Goal: Task Accomplishment & Management: Complete application form

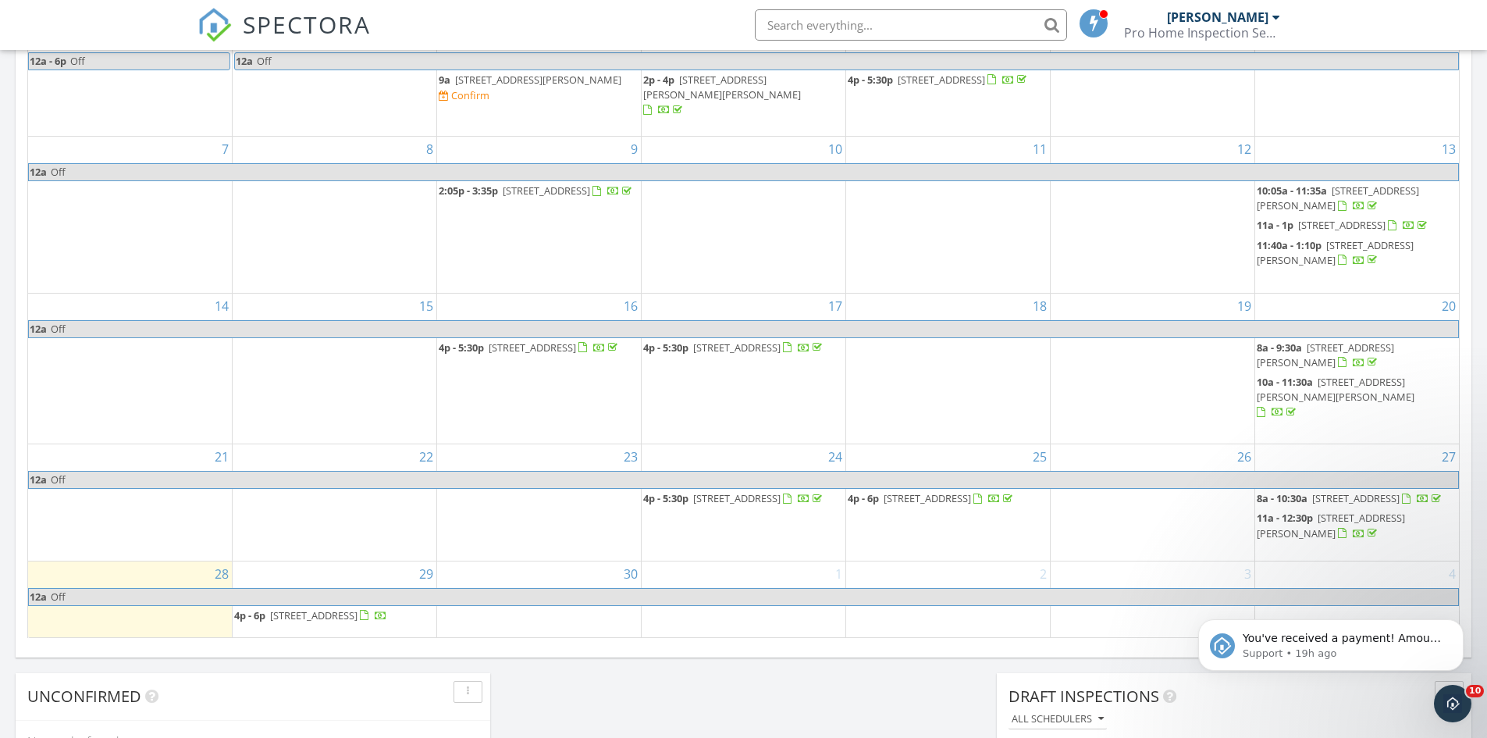
scroll to position [859, 0]
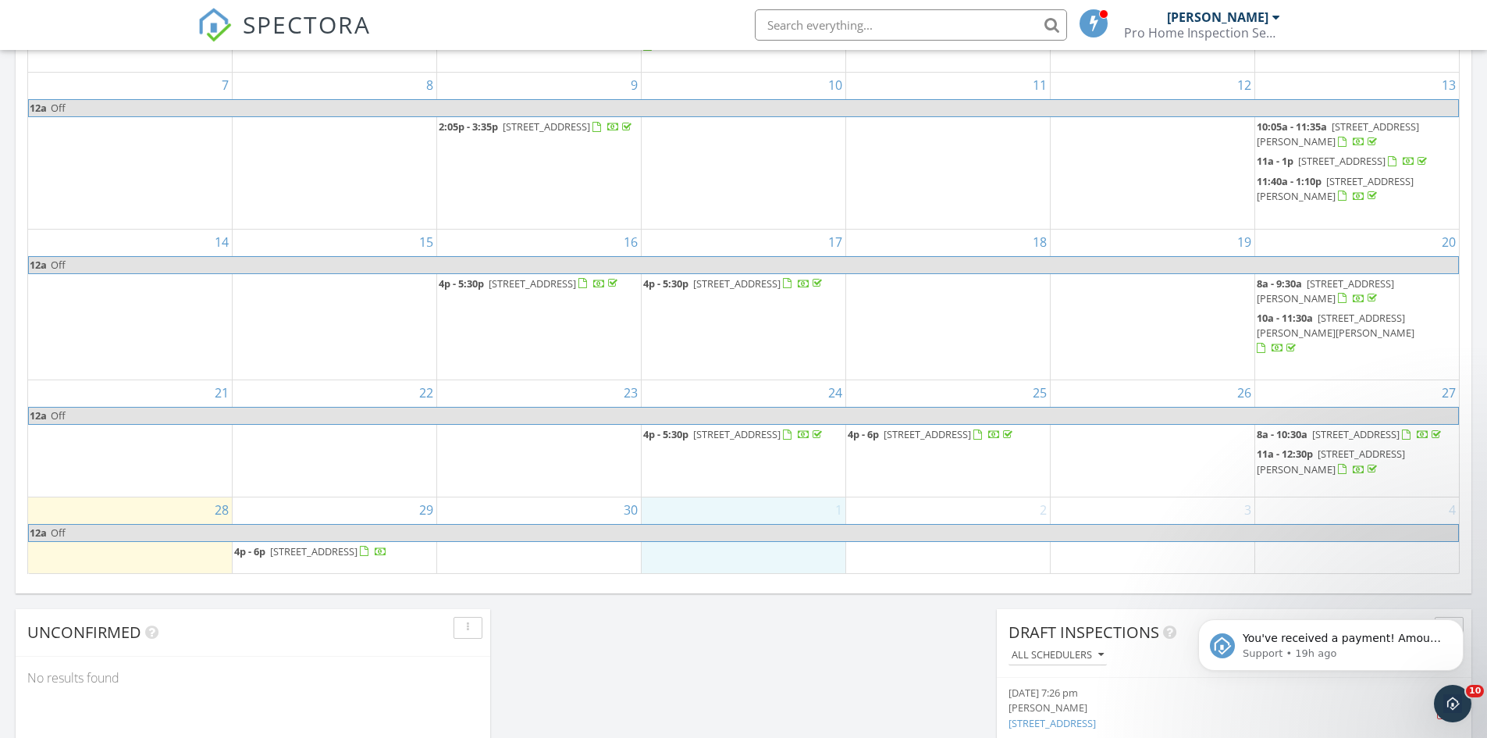
click at [728, 497] on div "1" at bounding box center [744, 535] width 204 height 76
click at [743, 421] on link "Inspection" at bounding box center [743, 428] width 80 height 25
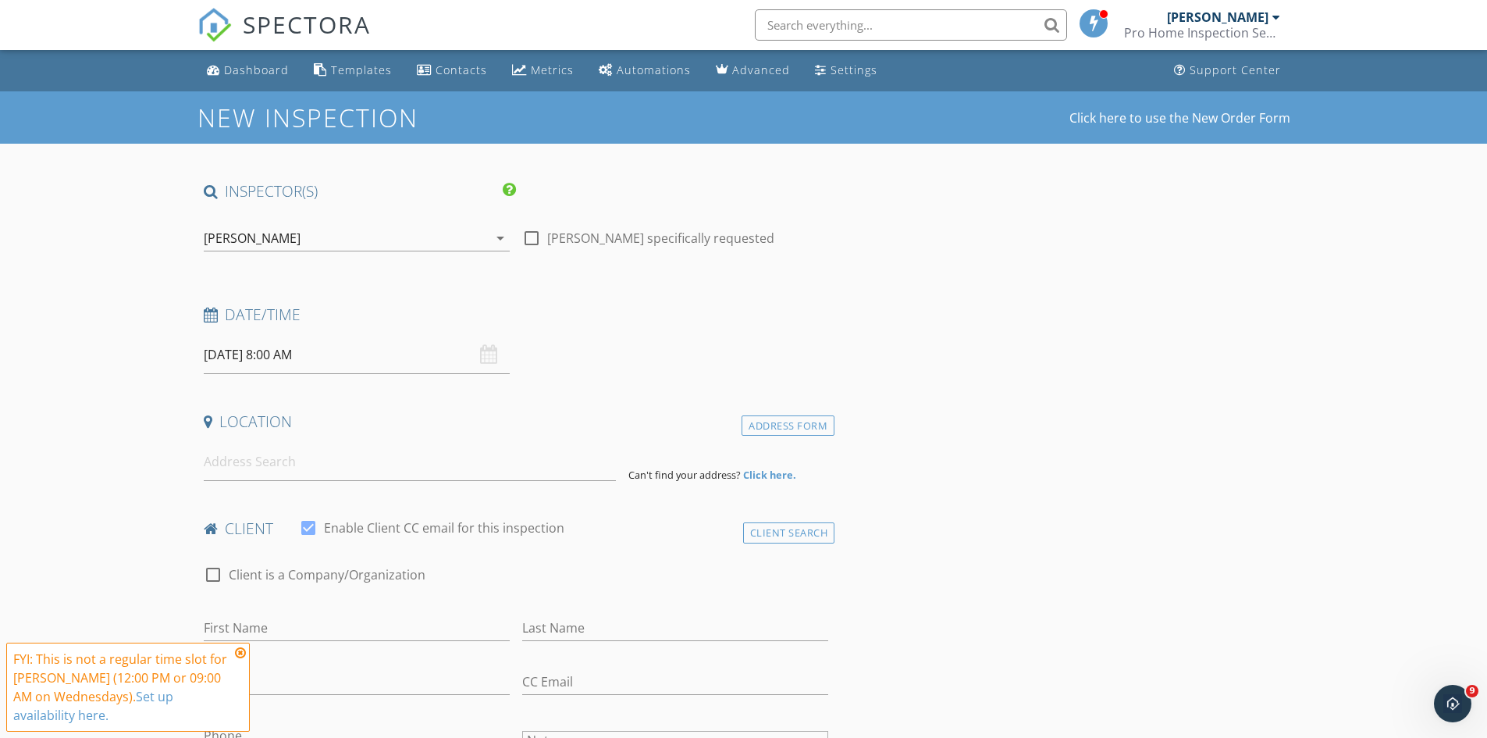
click at [530, 239] on div at bounding box center [531, 238] width 27 height 27
checkbox input "true"
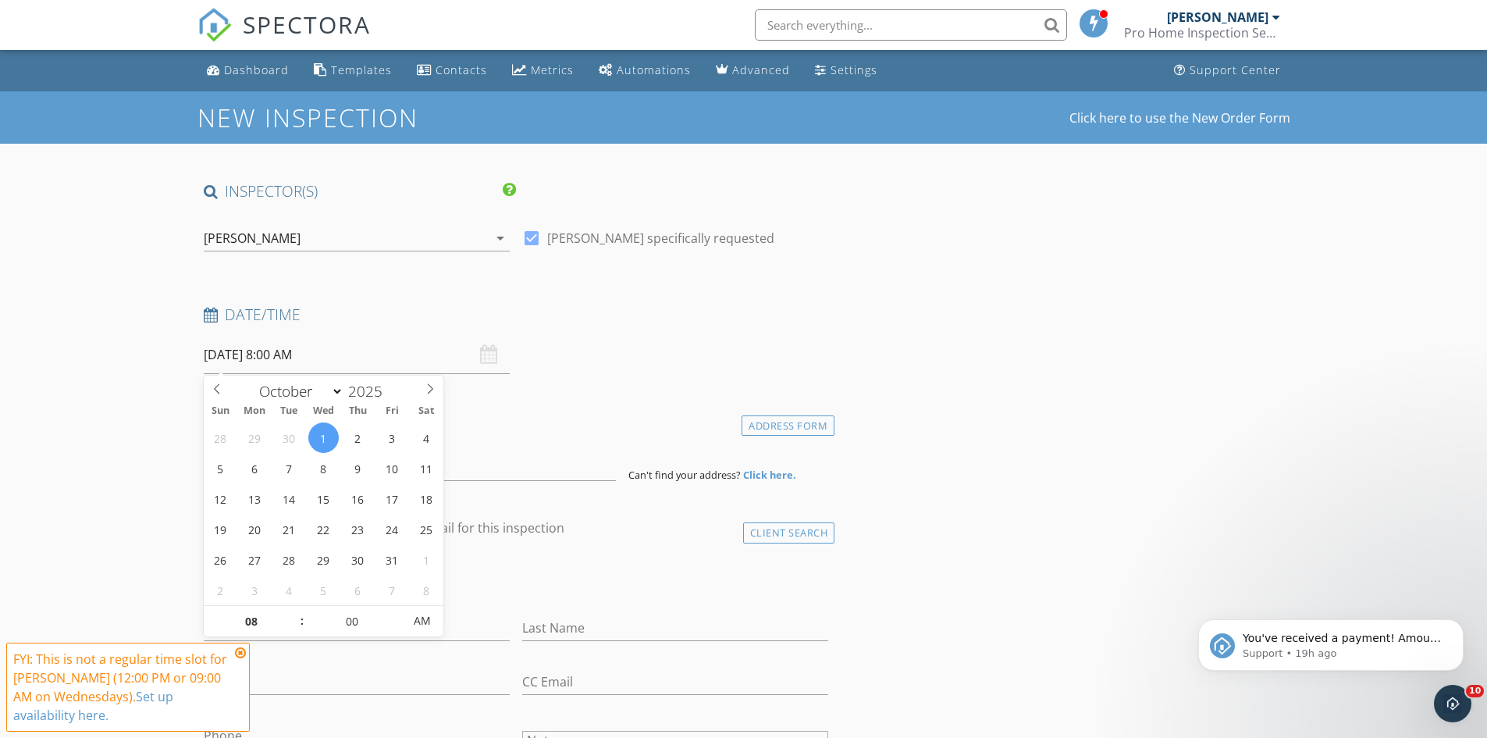
click at [344, 359] on input "10/01/2025 8:00 AM" at bounding box center [357, 355] width 306 height 38
type input "09"
type input "10/01/2025 9:00 AM"
click at [294, 608] on span at bounding box center [294, 614] width 11 height 16
type input "10"
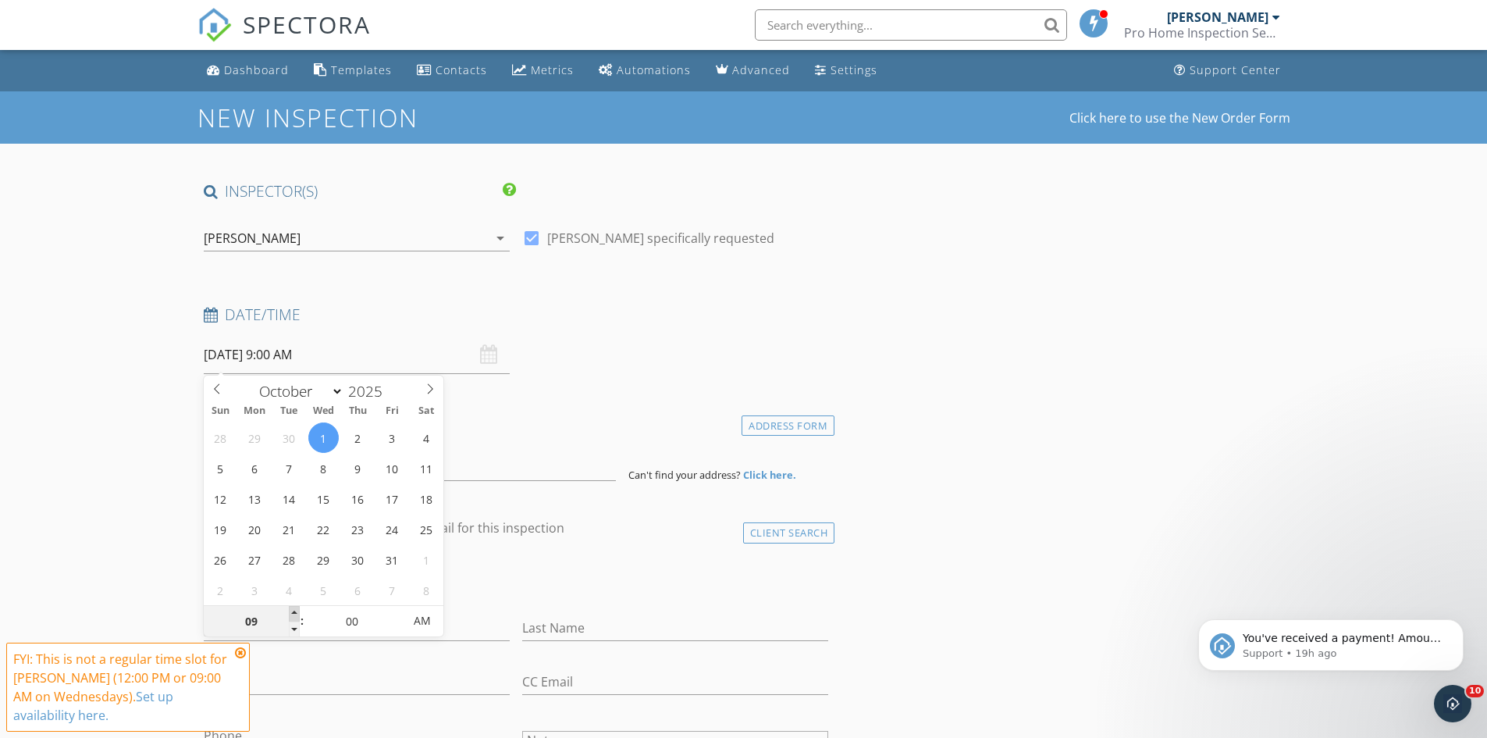
type input "10/01/2025 10:00 AM"
click at [294, 608] on span at bounding box center [294, 614] width 11 height 16
type input "11"
type input "10/01/2025 11:00 AM"
click at [294, 608] on span at bounding box center [294, 614] width 11 height 16
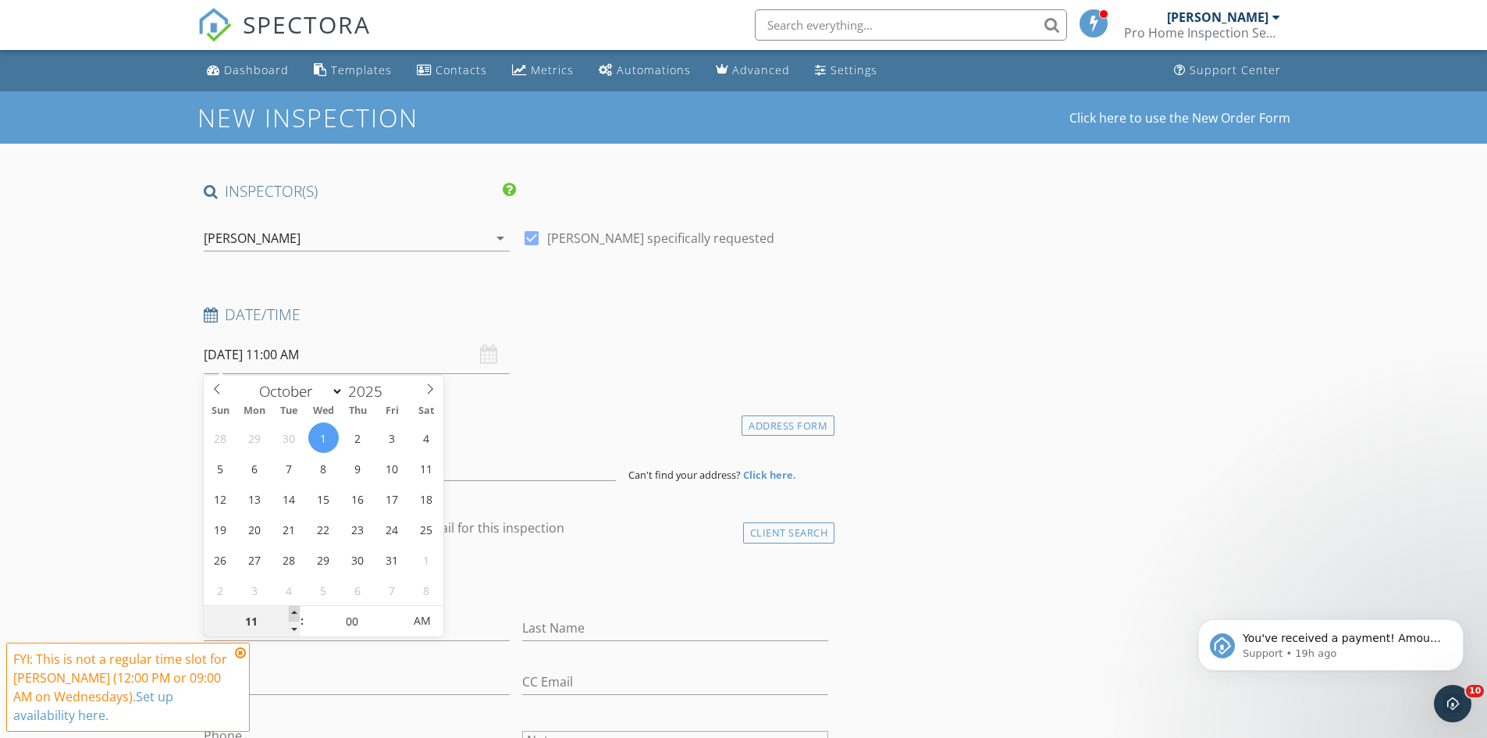
type input "12"
type input "10/01/2025 12:00 PM"
click at [294, 608] on span at bounding box center [294, 614] width 11 height 16
type input "01"
type input "10/01/2025 1:00 PM"
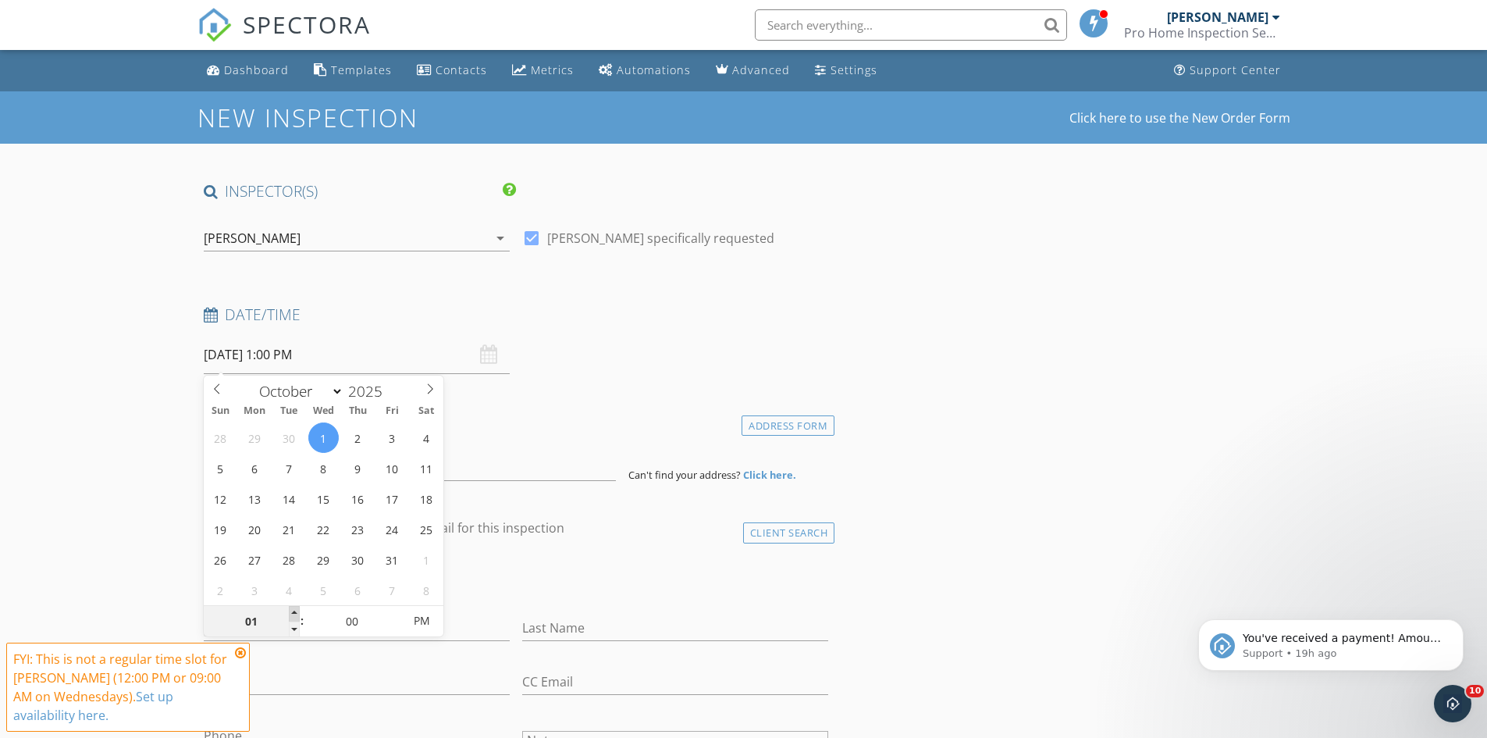
click at [294, 608] on span at bounding box center [294, 614] width 11 height 16
type input "02"
type input "10/01/2025 2:00 PM"
click at [294, 608] on span at bounding box center [294, 614] width 11 height 16
type input "03"
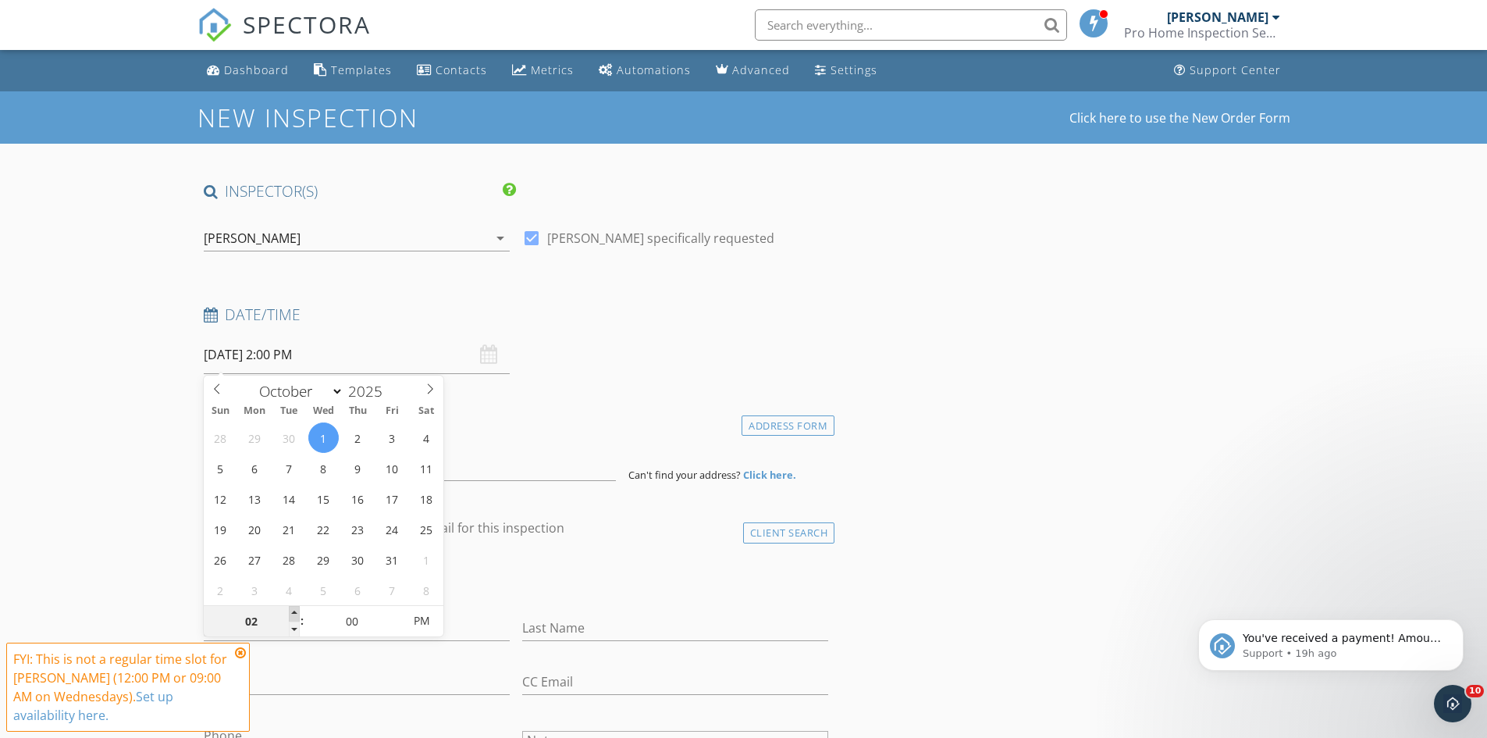
type input "10/01/2025 3:00 PM"
click at [294, 608] on span at bounding box center [294, 614] width 11 height 16
type input "04"
type input "10/01/2025 4:00 PM"
click at [294, 608] on span at bounding box center [294, 614] width 11 height 16
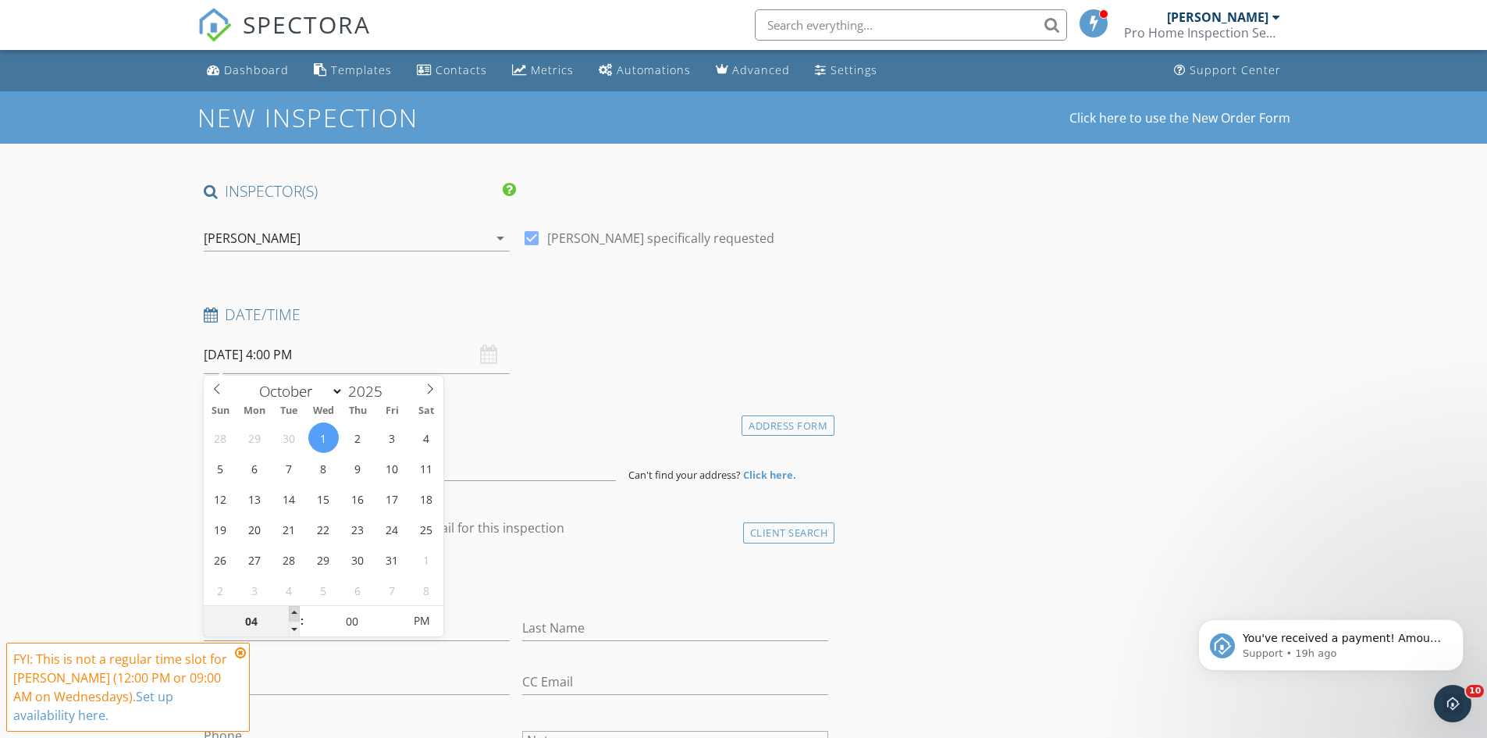
type input "05"
type input "10/01/2025 5:00 PM"
click at [294, 608] on span at bounding box center [294, 614] width 11 height 16
type input "04"
type input "10/01/2025 4:00 PM"
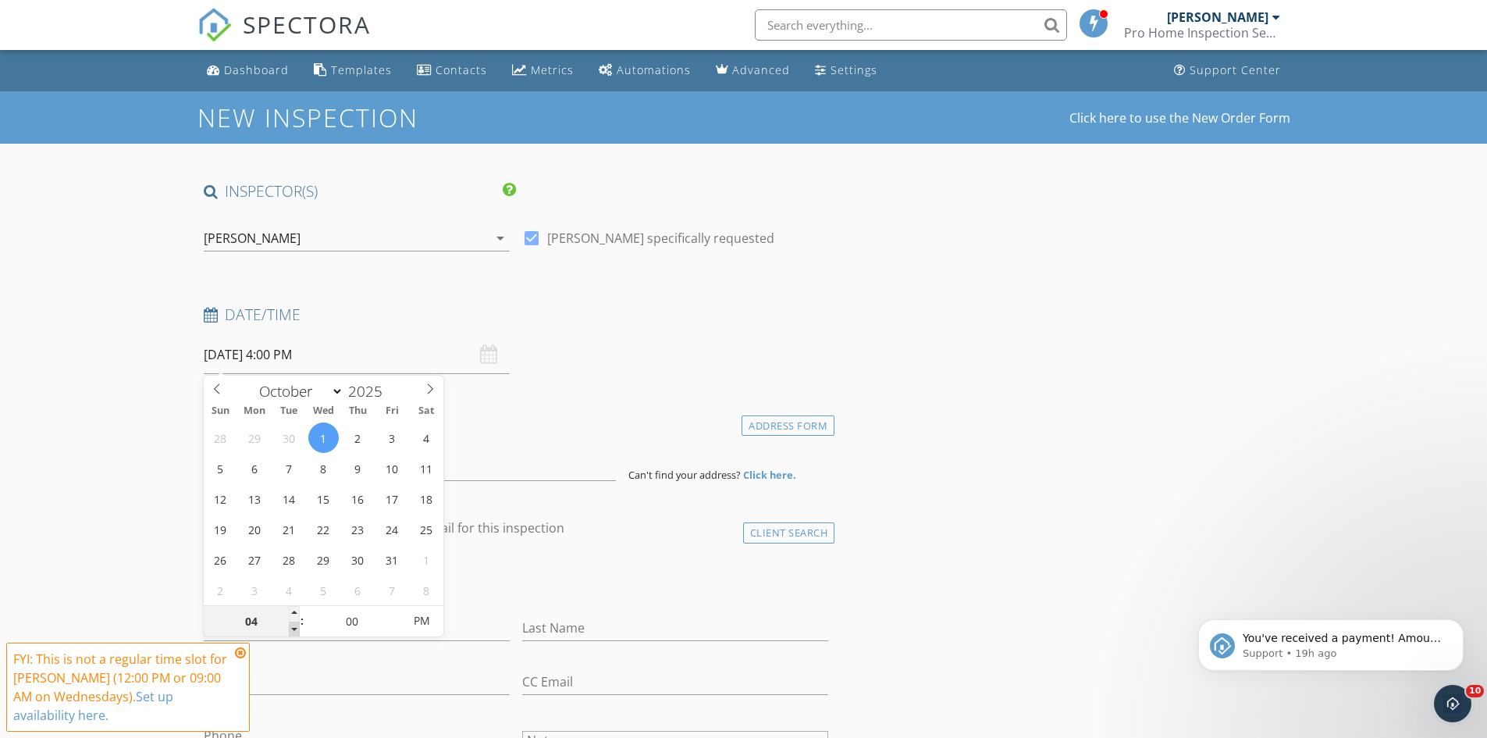
click at [294, 625] on span at bounding box center [294, 629] width 11 height 16
type input "05"
type input "10/01/2025 4:05 PM"
click at [393, 607] on span at bounding box center [395, 614] width 11 height 16
type input "10"
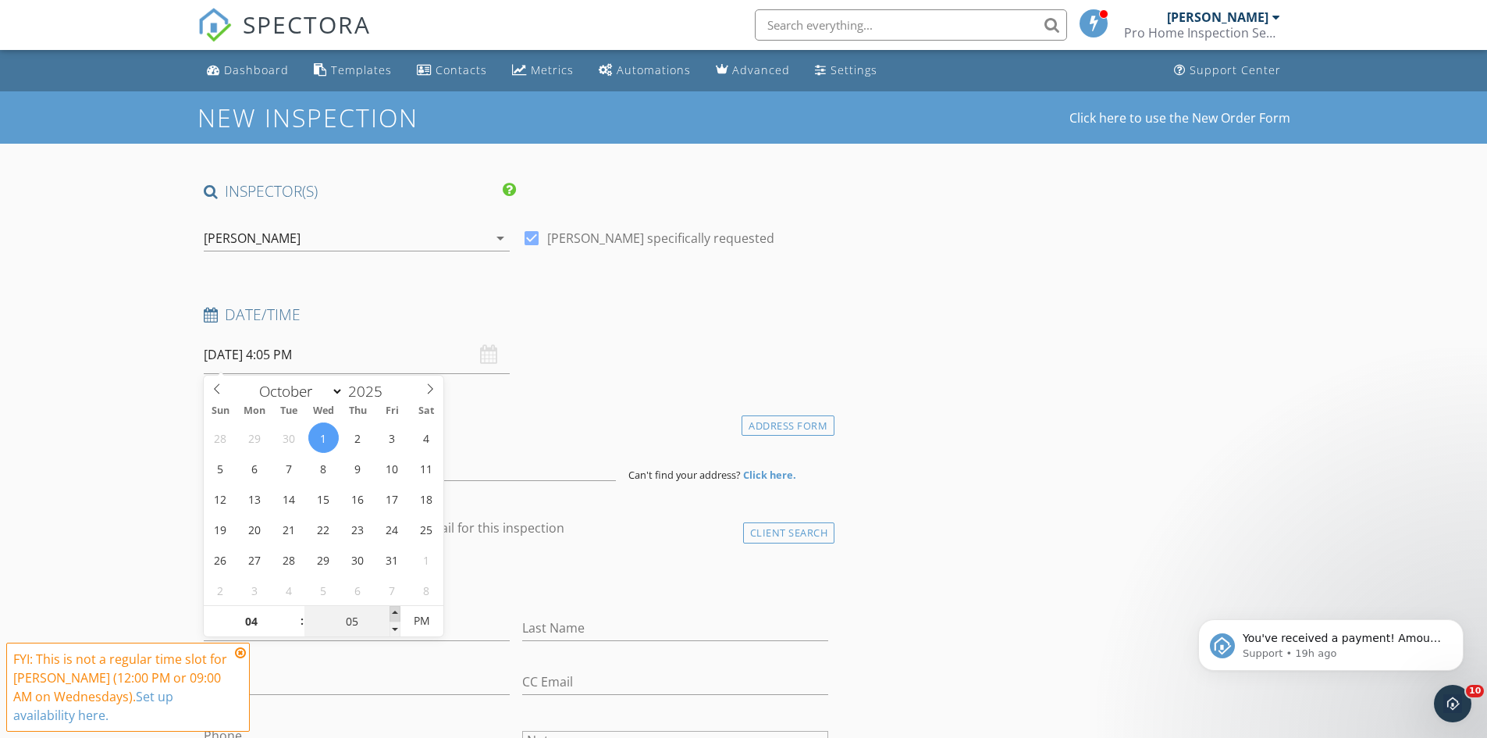
type input "10/01/2025 4:10 PM"
click at [393, 607] on span at bounding box center [395, 614] width 11 height 16
type input "15"
type input "10/01/2025 4:15 PM"
click at [393, 607] on span at bounding box center [395, 614] width 11 height 16
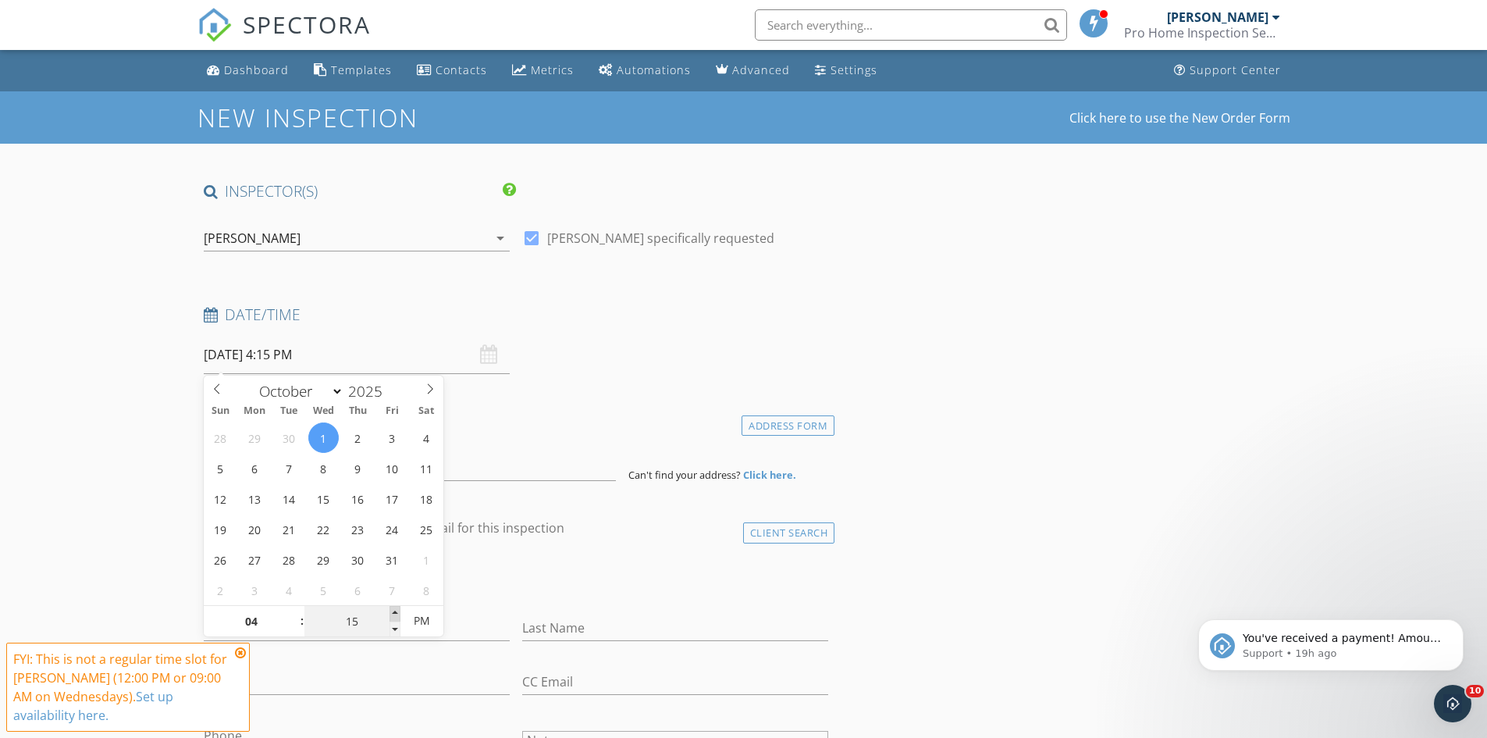
type input "20"
type input "10/01/2025 4:20 PM"
click at [393, 607] on span at bounding box center [395, 614] width 11 height 16
type input "25"
type input "10/01/2025 4:25 PM"
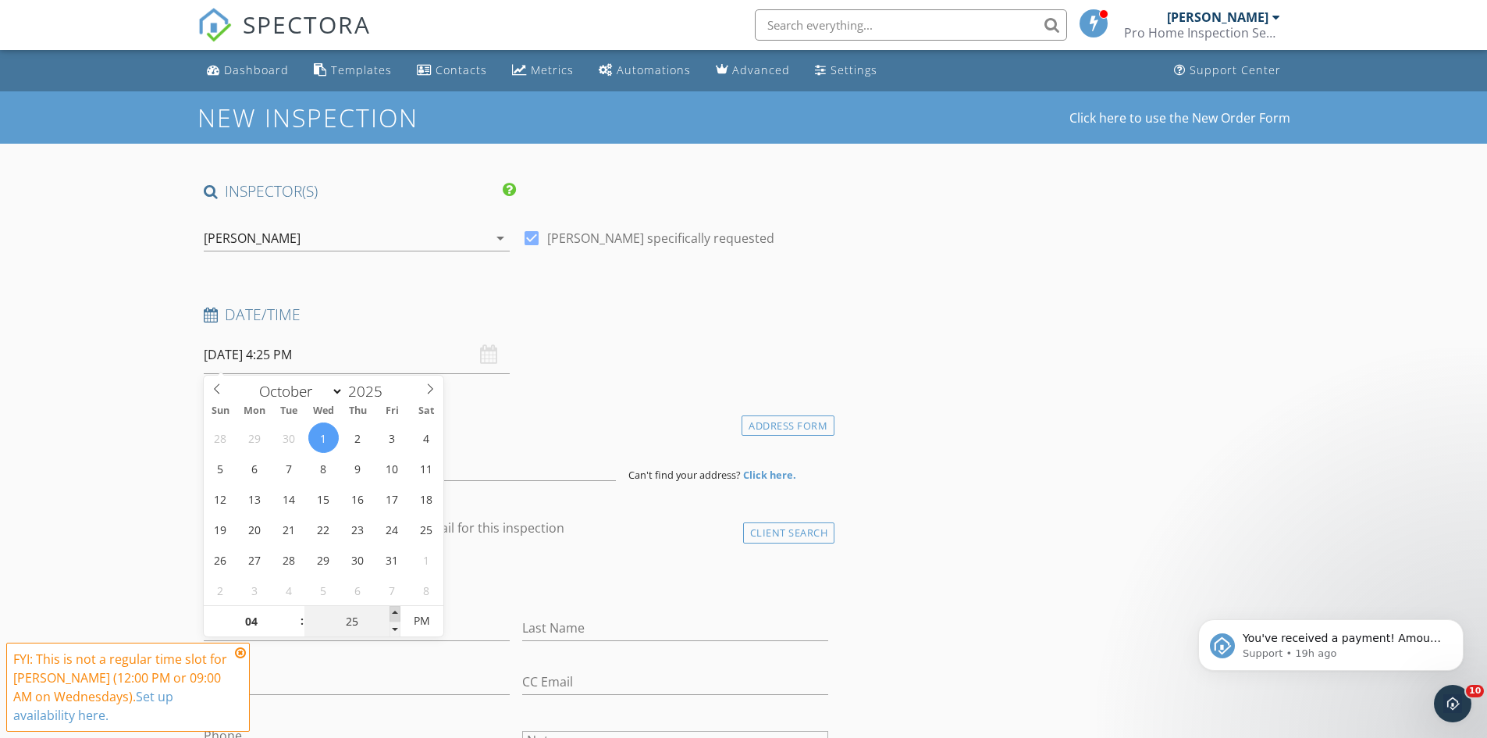
click at [393, 607] on span at bounding box center [395, 614] width 11 height 16
type input "30"
type input "[DATE] 4:30 PM"
click at [393, 607] on span at bounding box center [395, 614] width 11 height 16
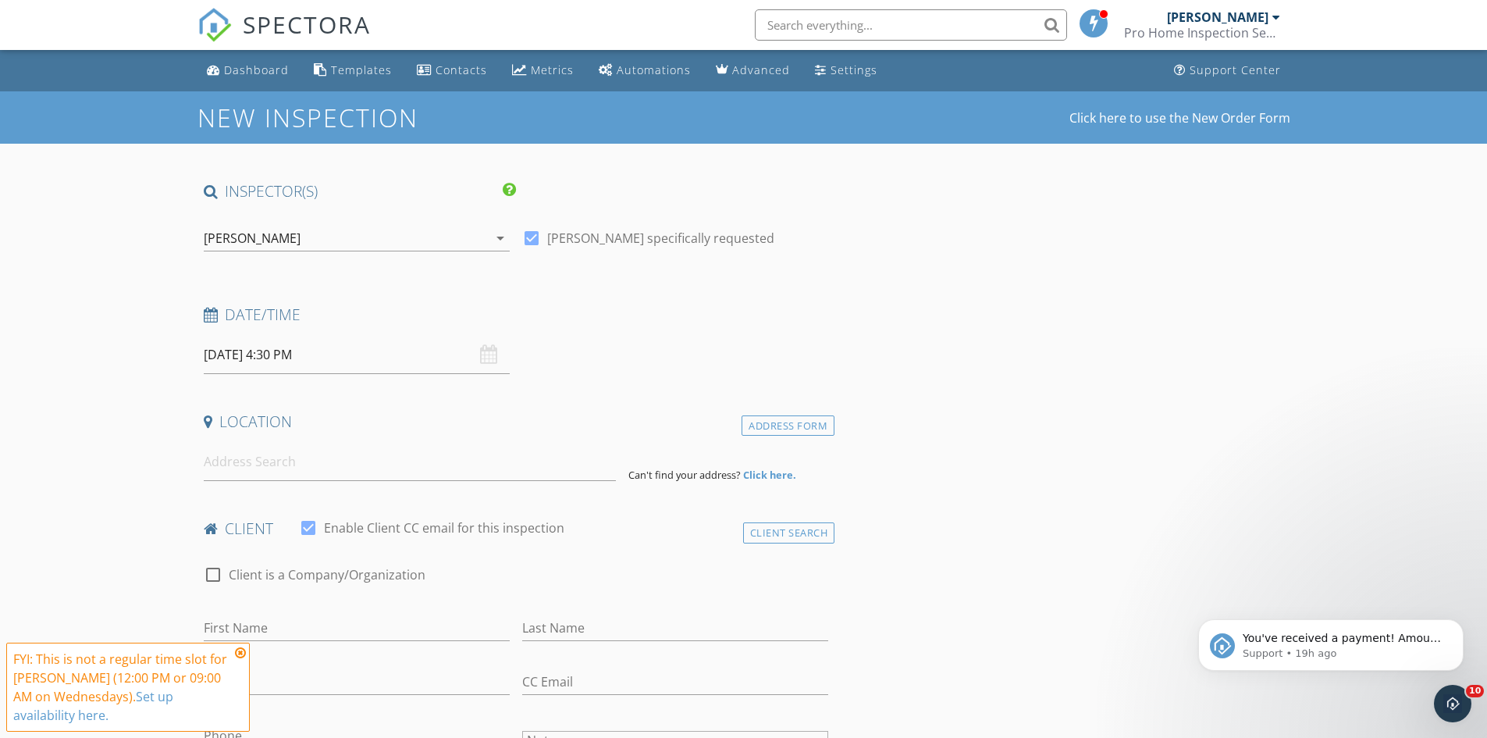
click at [240, 650] on icon at bounding box center [240, 652] width 11 height 12
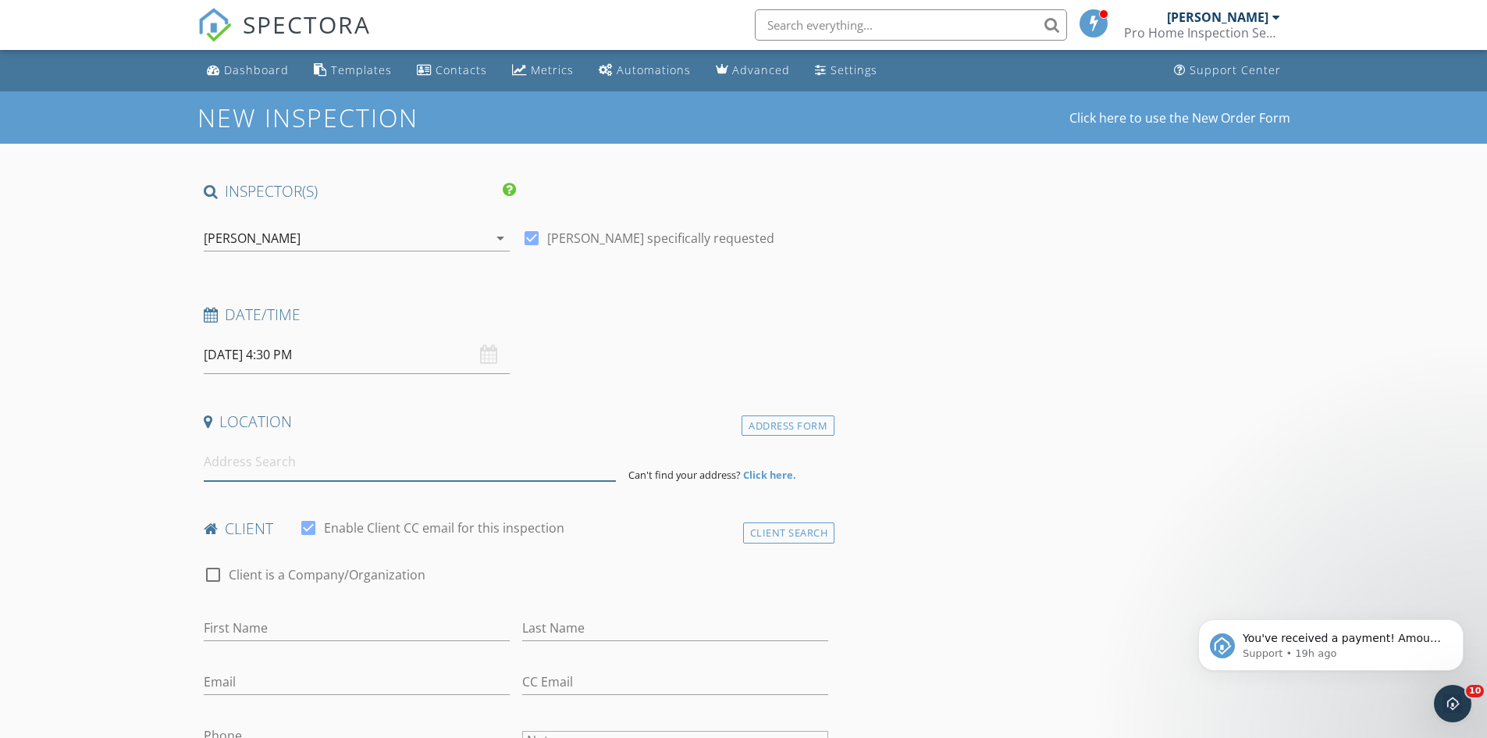
click at [223, 473] on input at bounding box center [410, 462] width 412 height 38
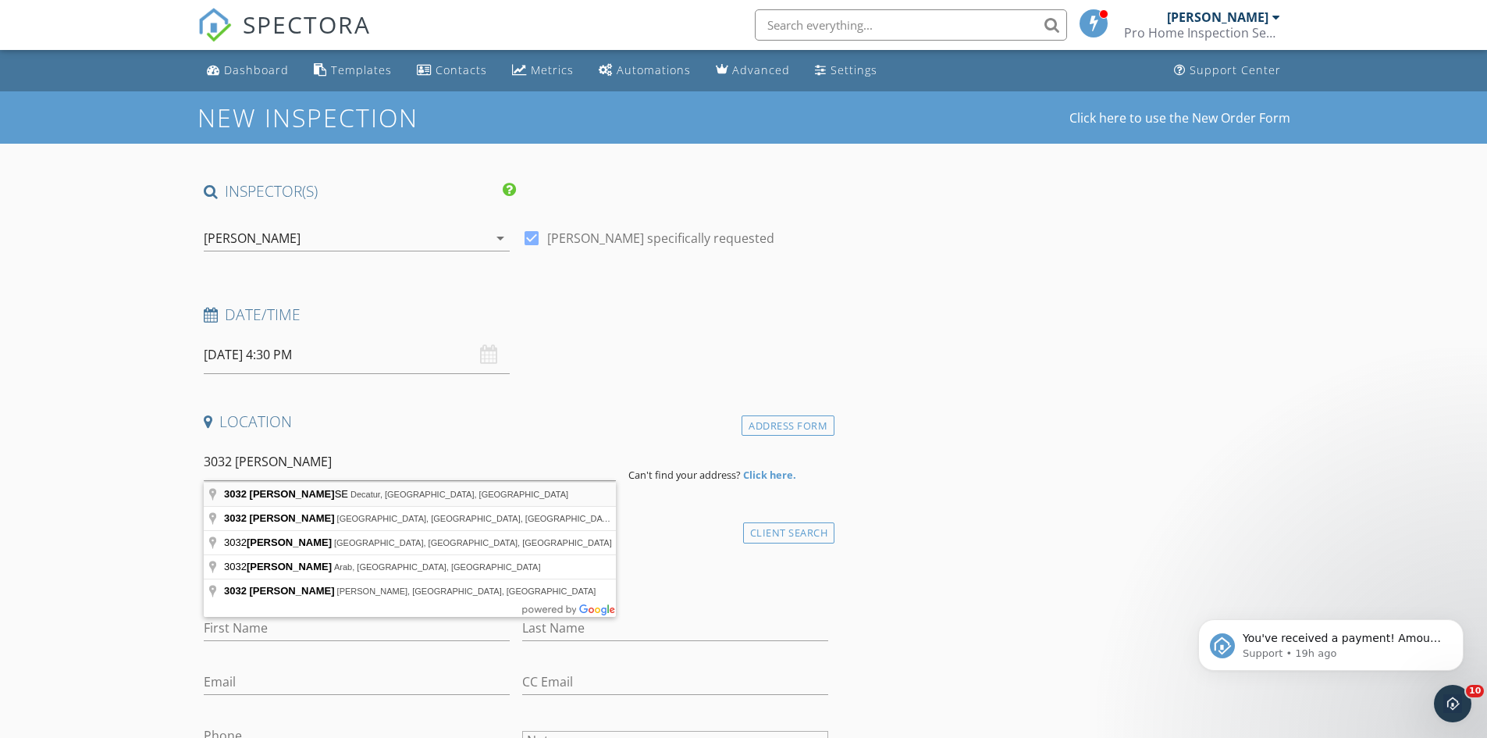
type input "3032 Lisa Ln SE, Decatur, AL, USA"
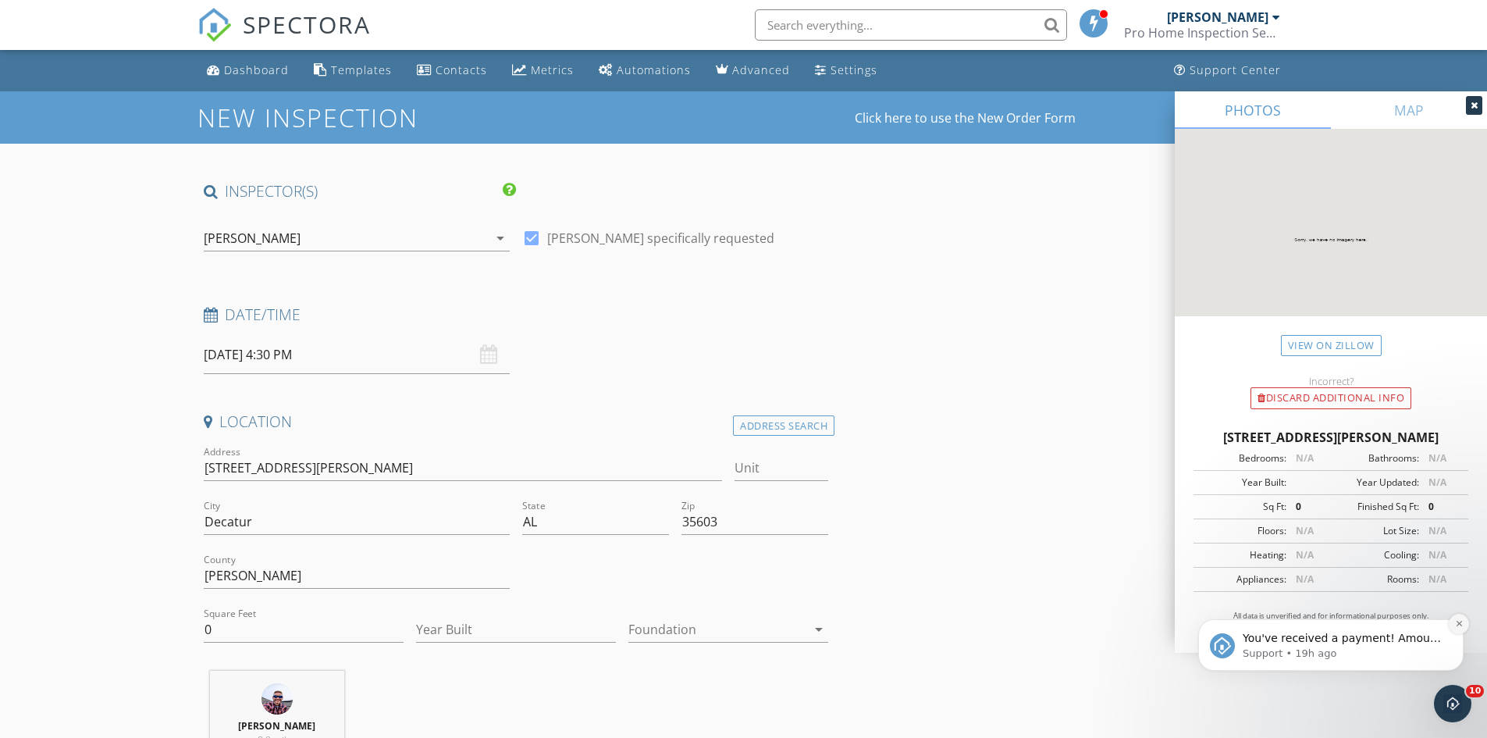
click at [1455, 621] on icon "Dismiss notification" at bounding box center [1459, 623] width 9 height 9
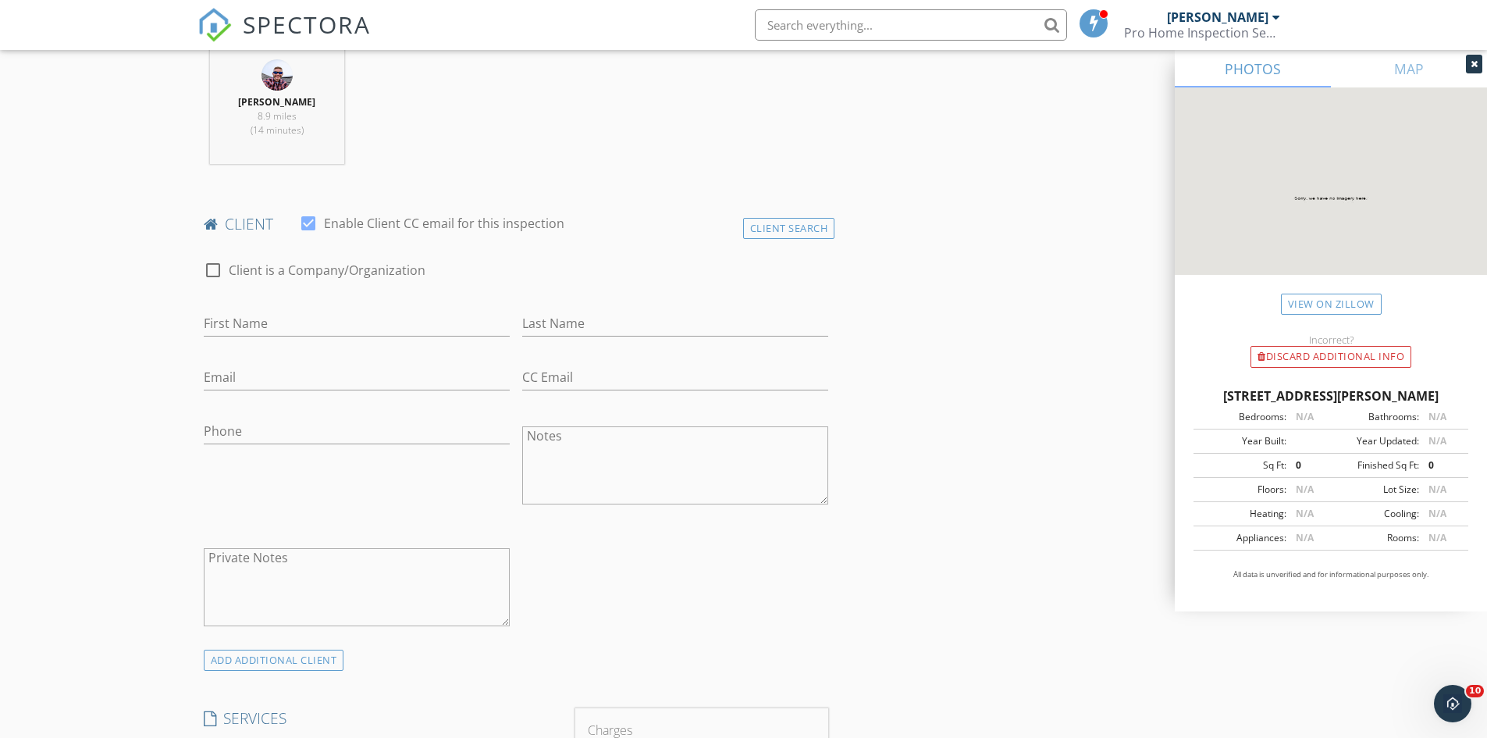
scroll to position [625, 0]
drag, startPoint x: 247, startPoint y: 325, endPoint x: 236, endPoint y: 331, distance: 12.6
click at [247, 325] on input "First Name" at bounding box center [357, 323] width 306 height 26
type input "[PERSON_NAME]"
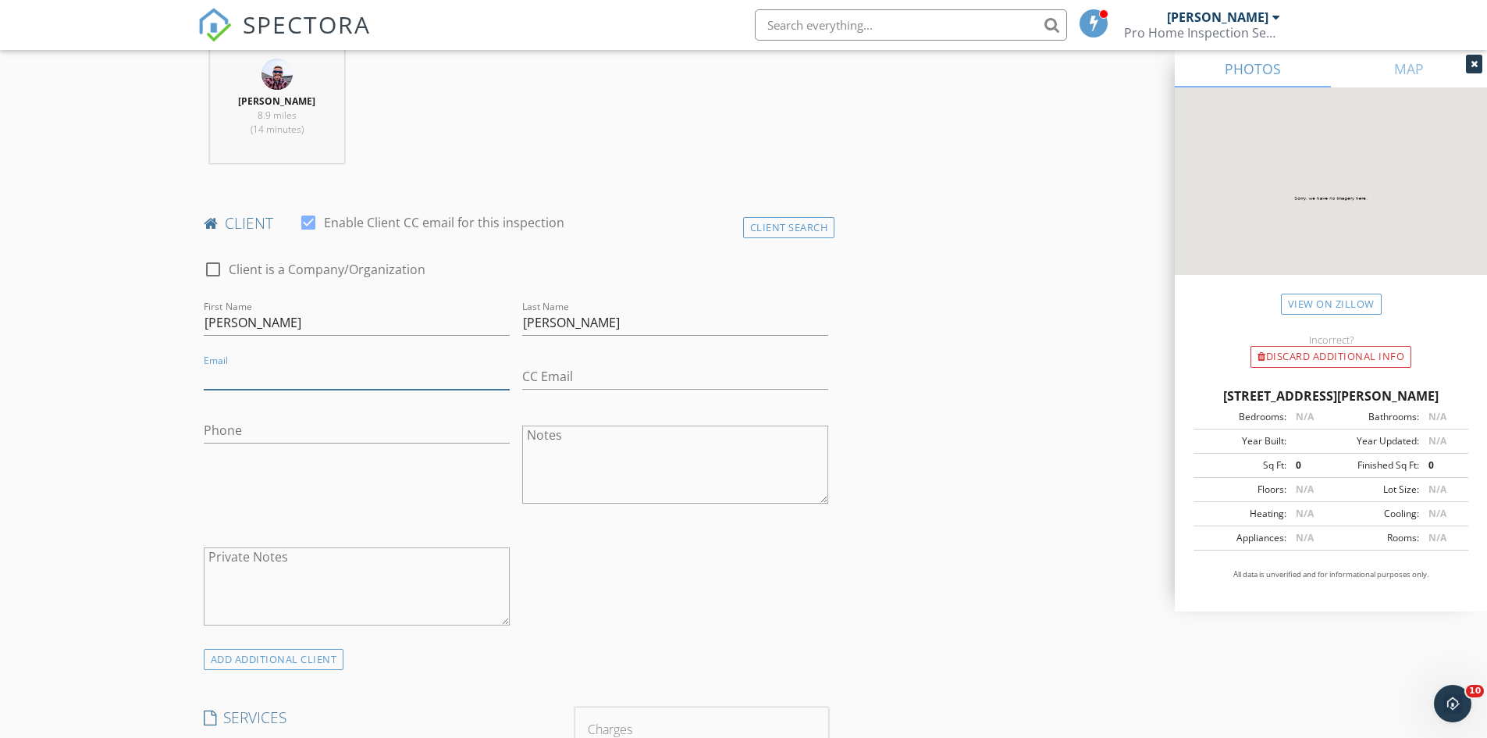
drag, startPoint x: 227, startPoint y: 375, endPoint x: 179, endPoint y: 385, distance: 49.5
click at [227, 375] on input "Email" at bounding box center [357, 377] width 306 height 26
type input "[EMAIL_ADDRESS][DOMAIN_NAME]"
click at [226, 422] on input "Phone" at bounding box center [357, 431] width 306 height 26
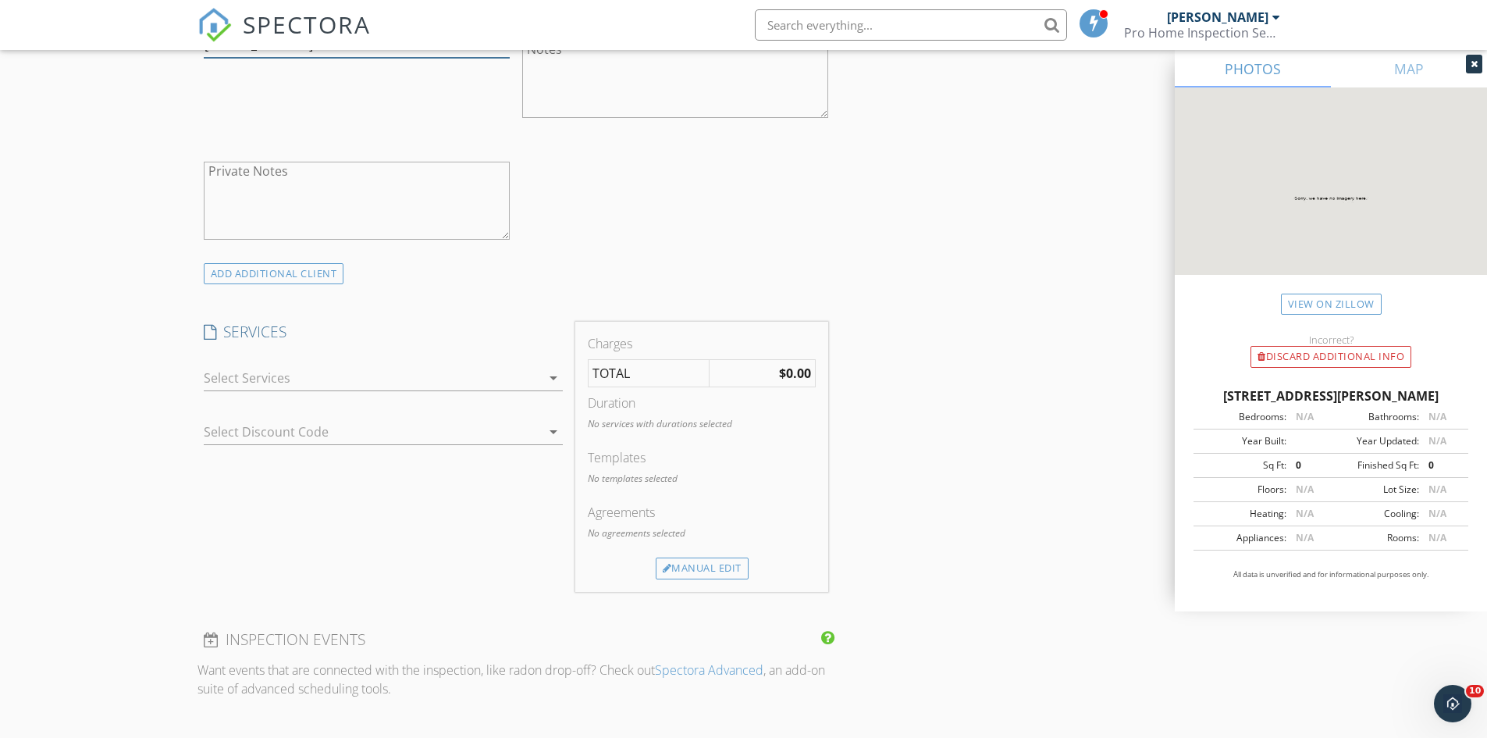
scroll to position [1015, 0]
type input "[PHONE_NUMBER]"
click at [552, 370] on icon "arrow_drop_down" at bounding box center [553, 373] width 19 height 19
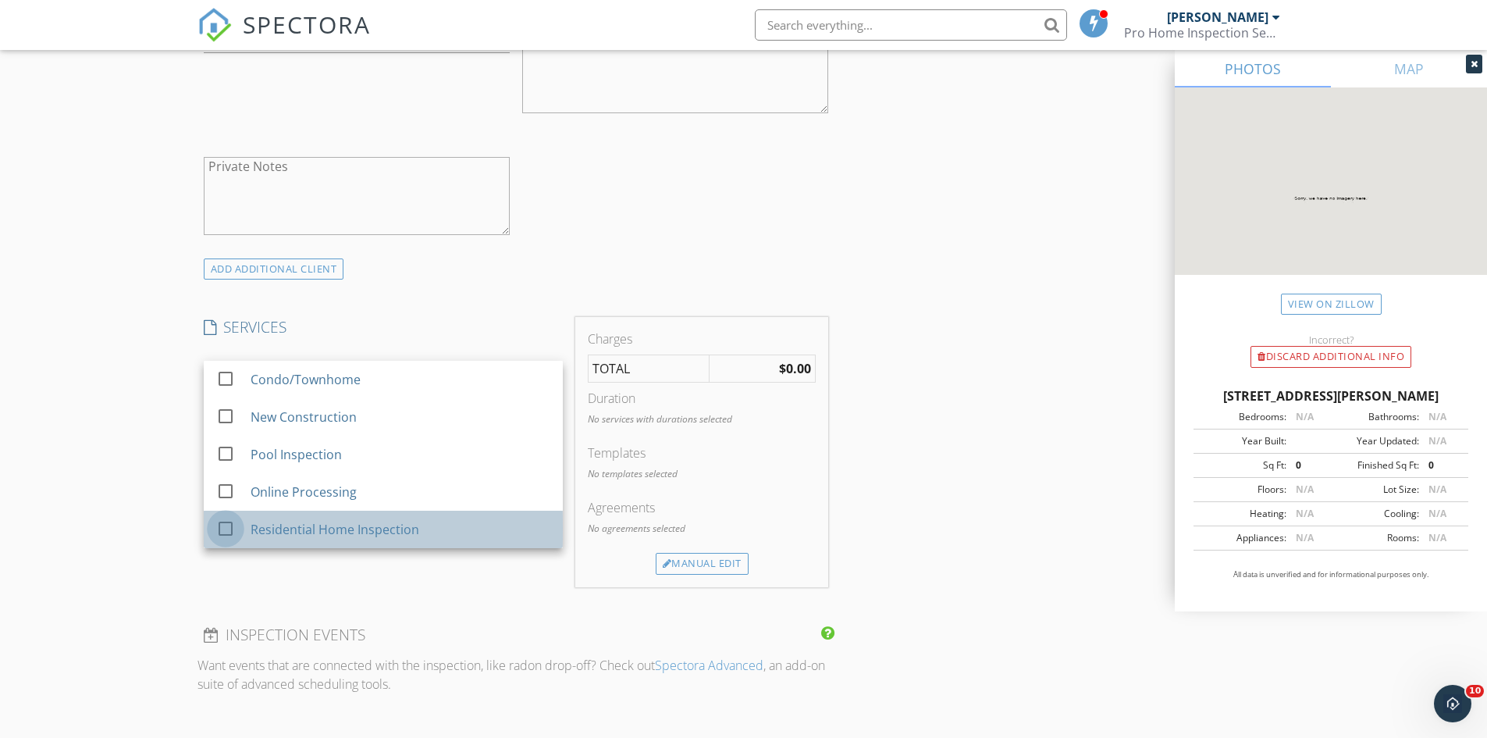
click at [225, 525] on div at bounding box center [225, 528] width 27 height 27
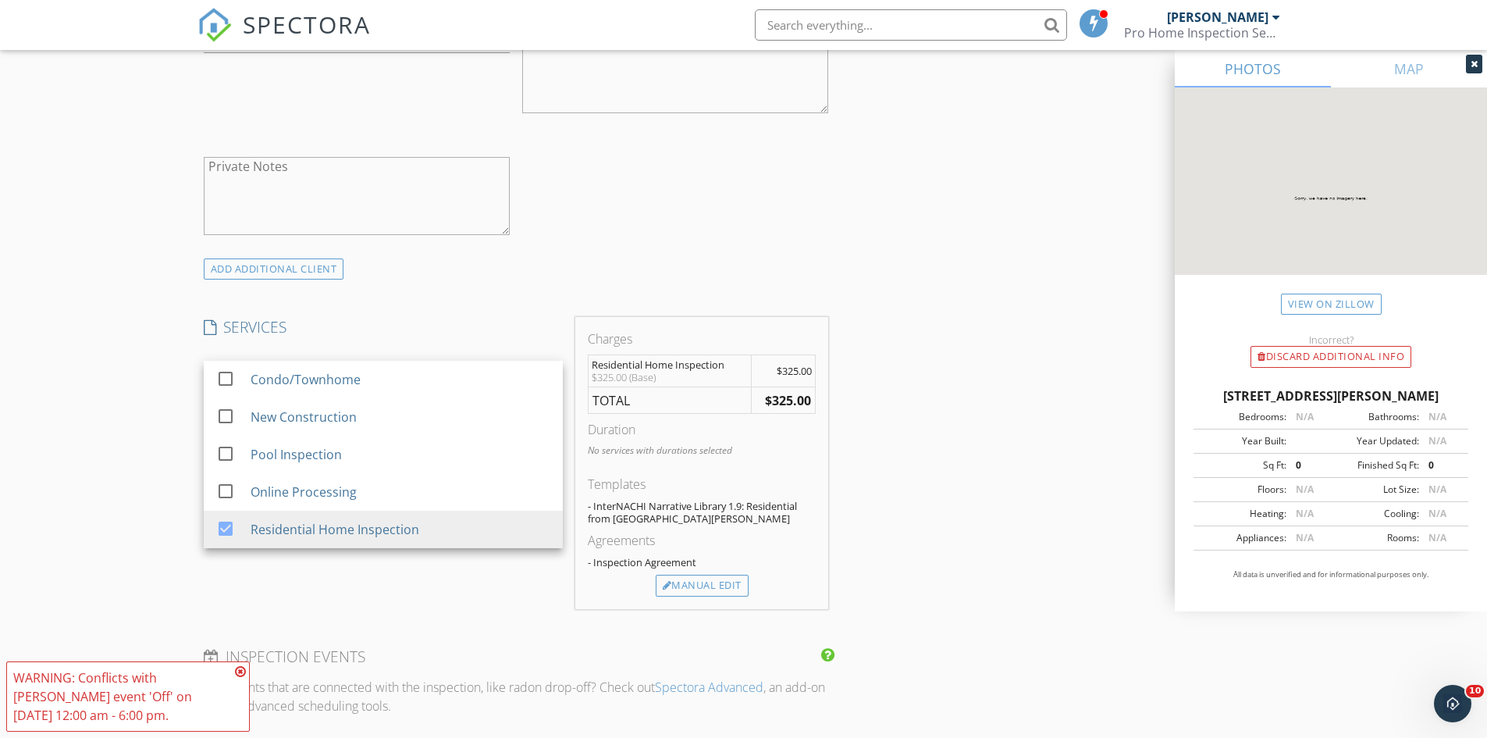
click at [158, 498] on div "New Inspection Click here to use the New Order Form INSPECTOR(S) check_box Josh…" at bounding box center [743, 491] width 1487 height 2831
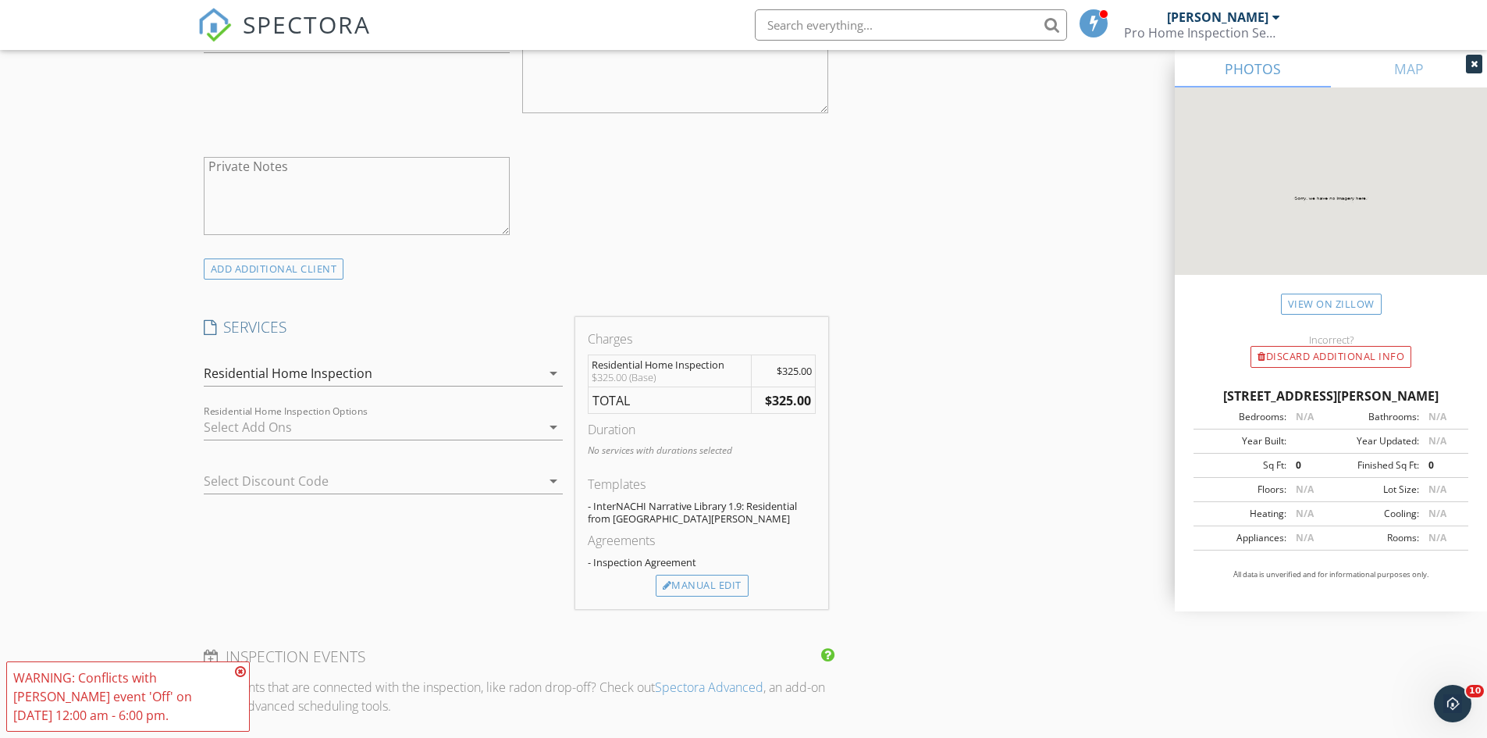
click at [237, 668] on icon at bounding box center [240, 671] width 11 height 12
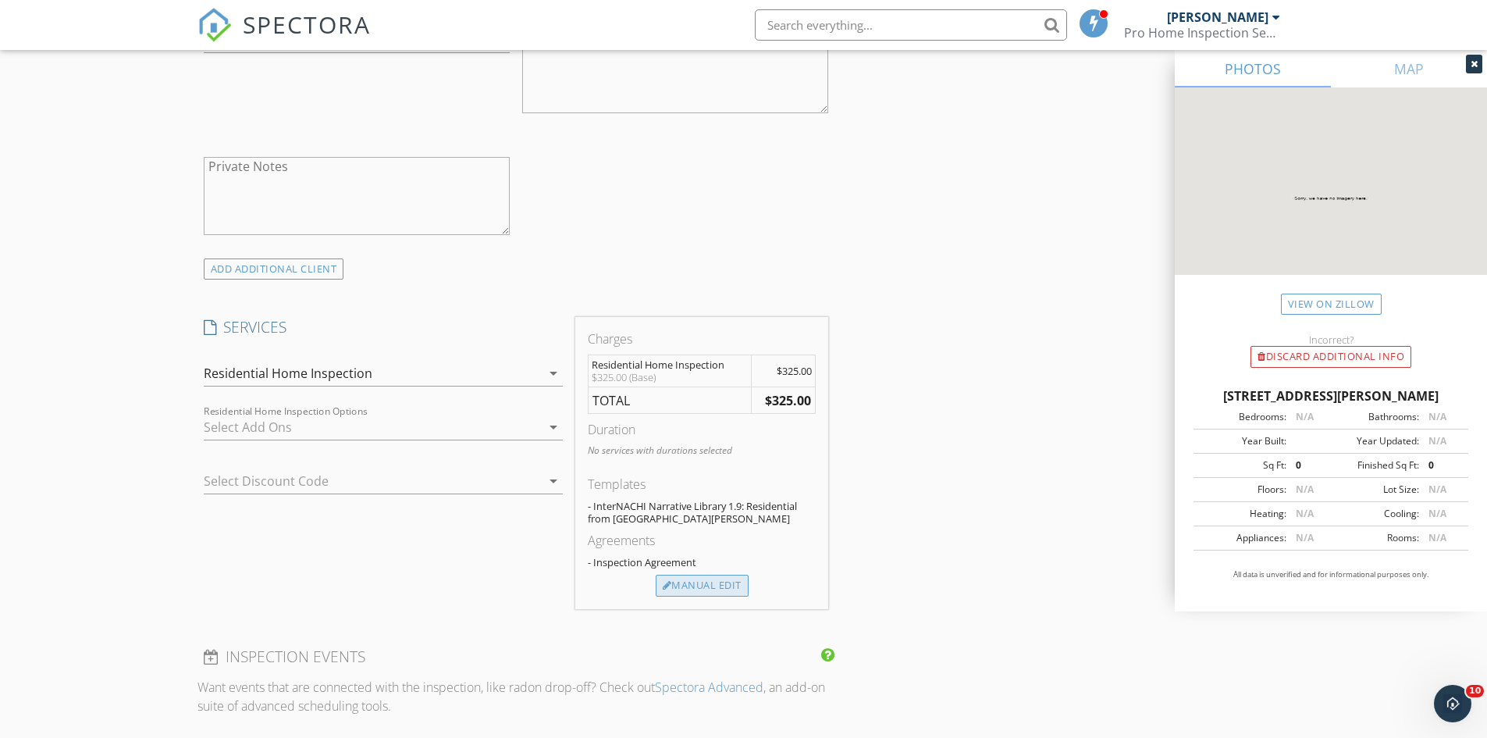
click at [670, 584] on div "Manual Edit" at bounding box center [702, 586] width 93 height 22
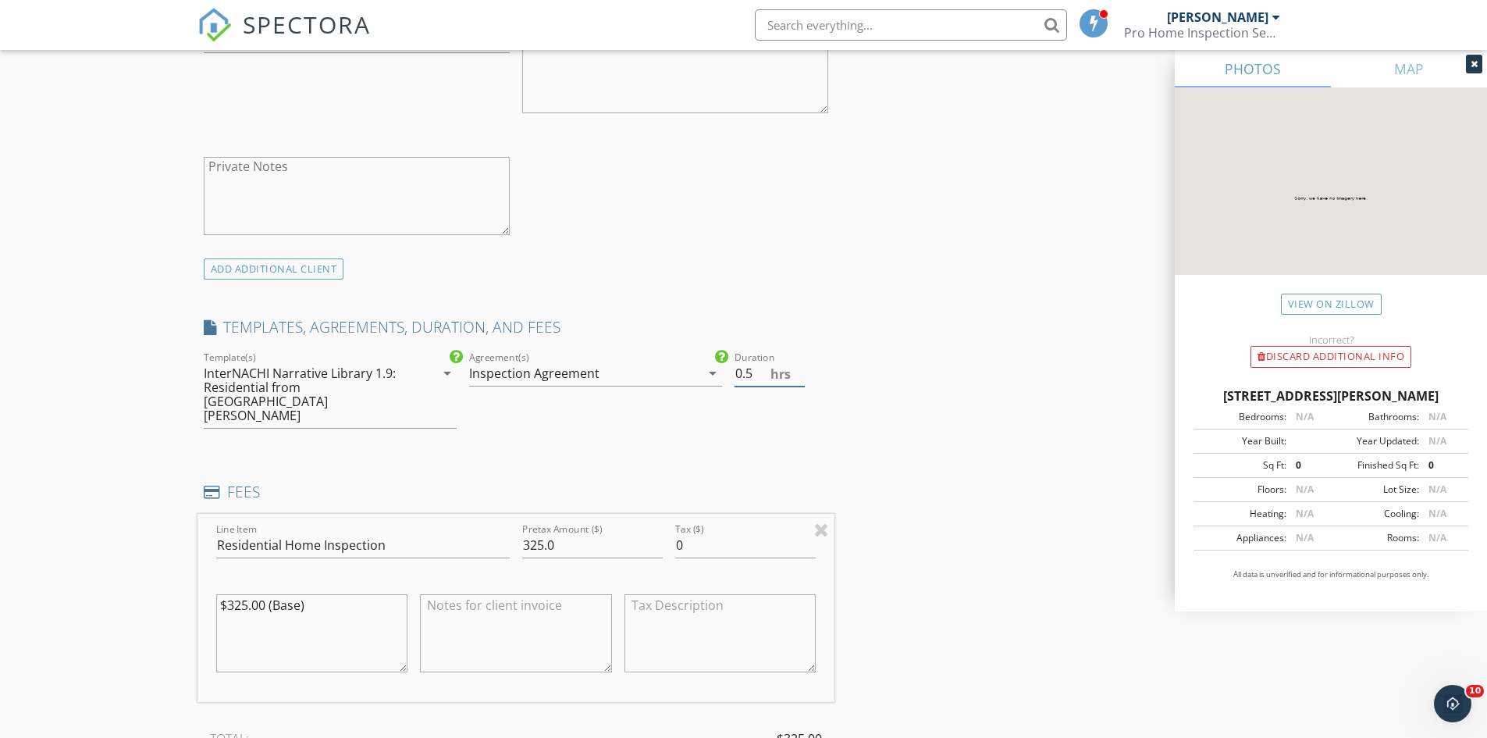
click at [800, 368] on input "0.5" at bounding box center [770, 374] width 70 height 26
click at [800, 368] on input "1" at bounding box center [770, 374] width 70 height 26
click at [800, 368] on input "1.5" at bounding box center [770, 374] width 70 height 26
type input "2"
click at [800, 368] on input "2" at bounding box center [770, 374] width 70 height 26
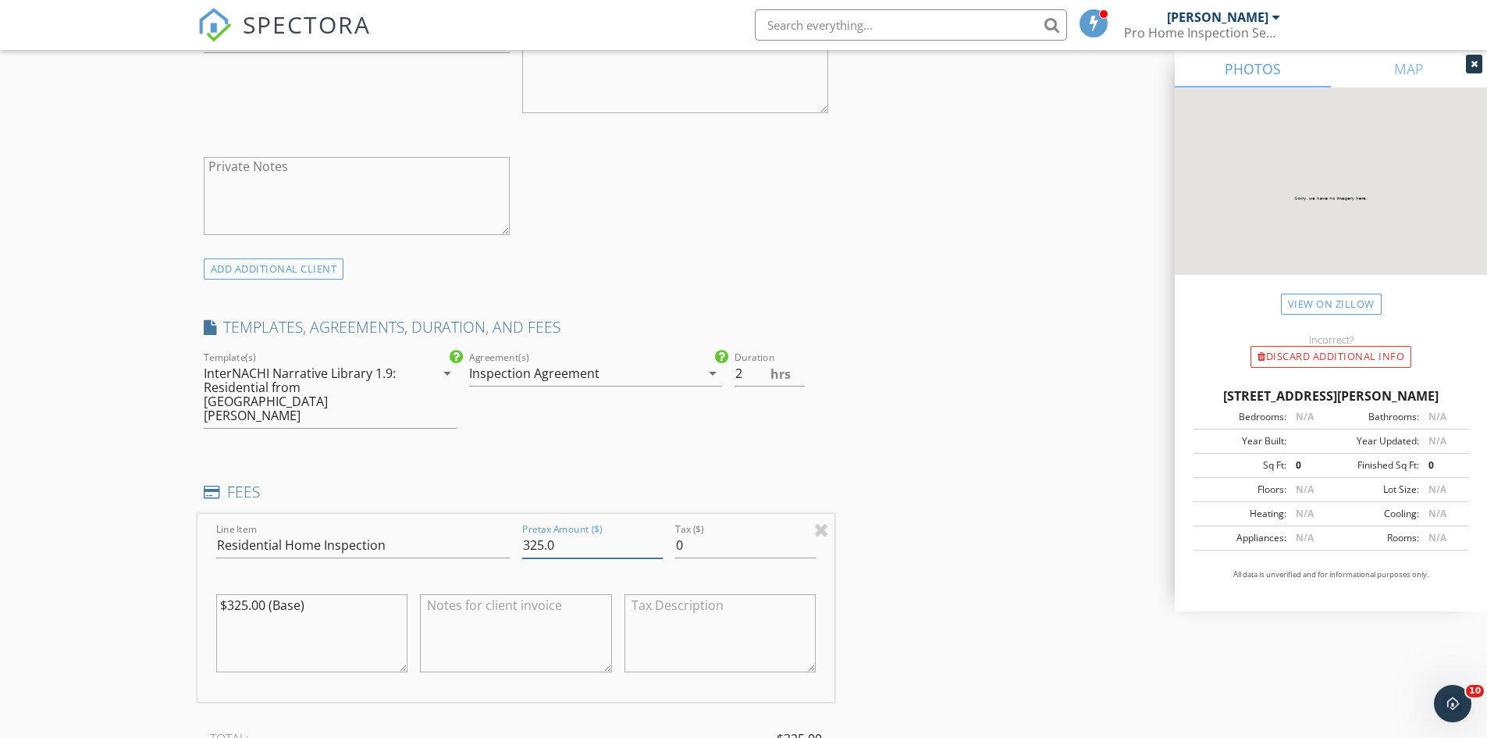
click at [565, 532] on input "325.0" at bounding box center [592, 545] width 141 height 26
type input "350.00"
click at [187, 559] on div "New Inspection Click here to use the New Order Form INSPECTOR(S) check_box Josh…" at bounding box center [743, 587] width 1487 height 3022
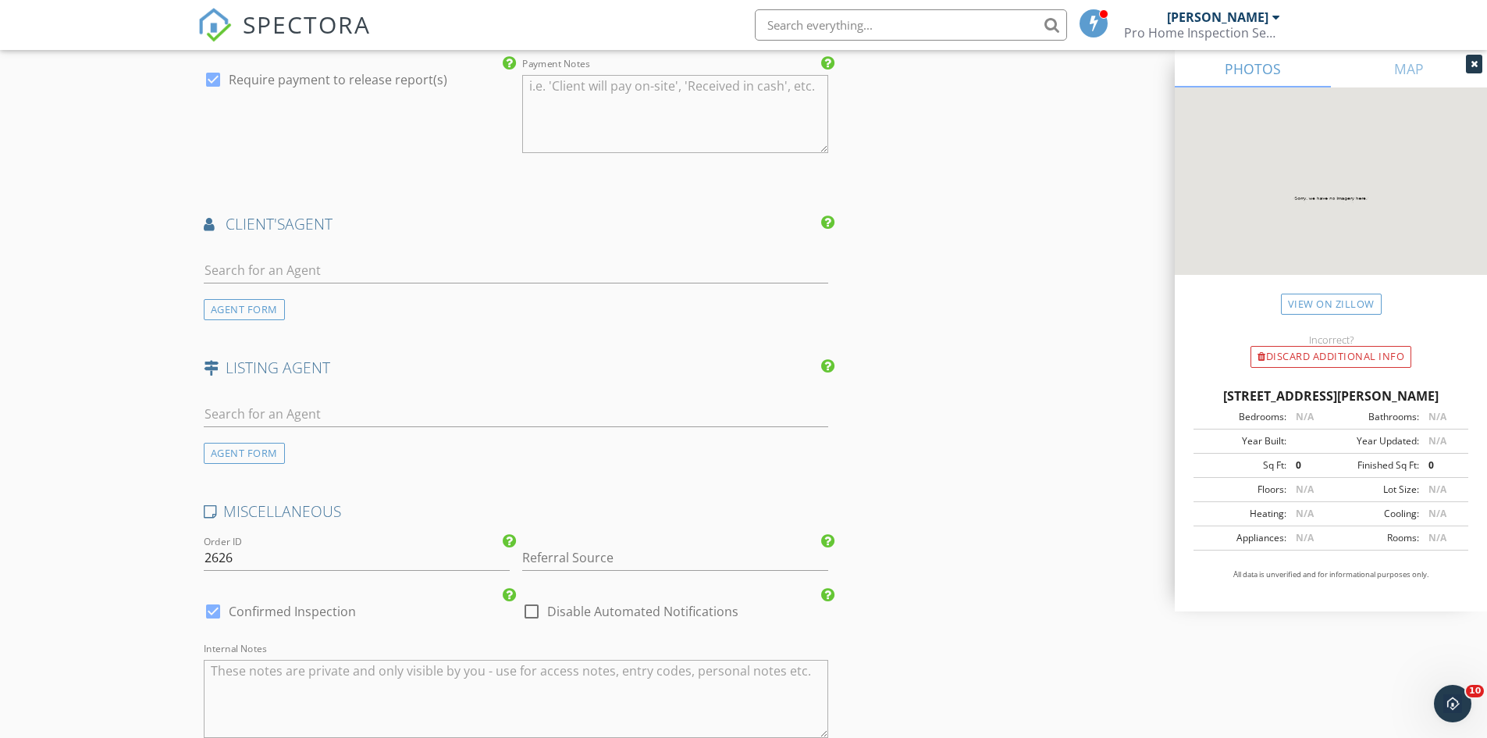
scroll to position [1952, 0]
click at [246, 254] on input "text" at bounding box center [516, 267] width 625 height 26
type input "C"
click at [249, 295] on div "AGENT FORM" at bounding box center [244, 305] width 81 height 21
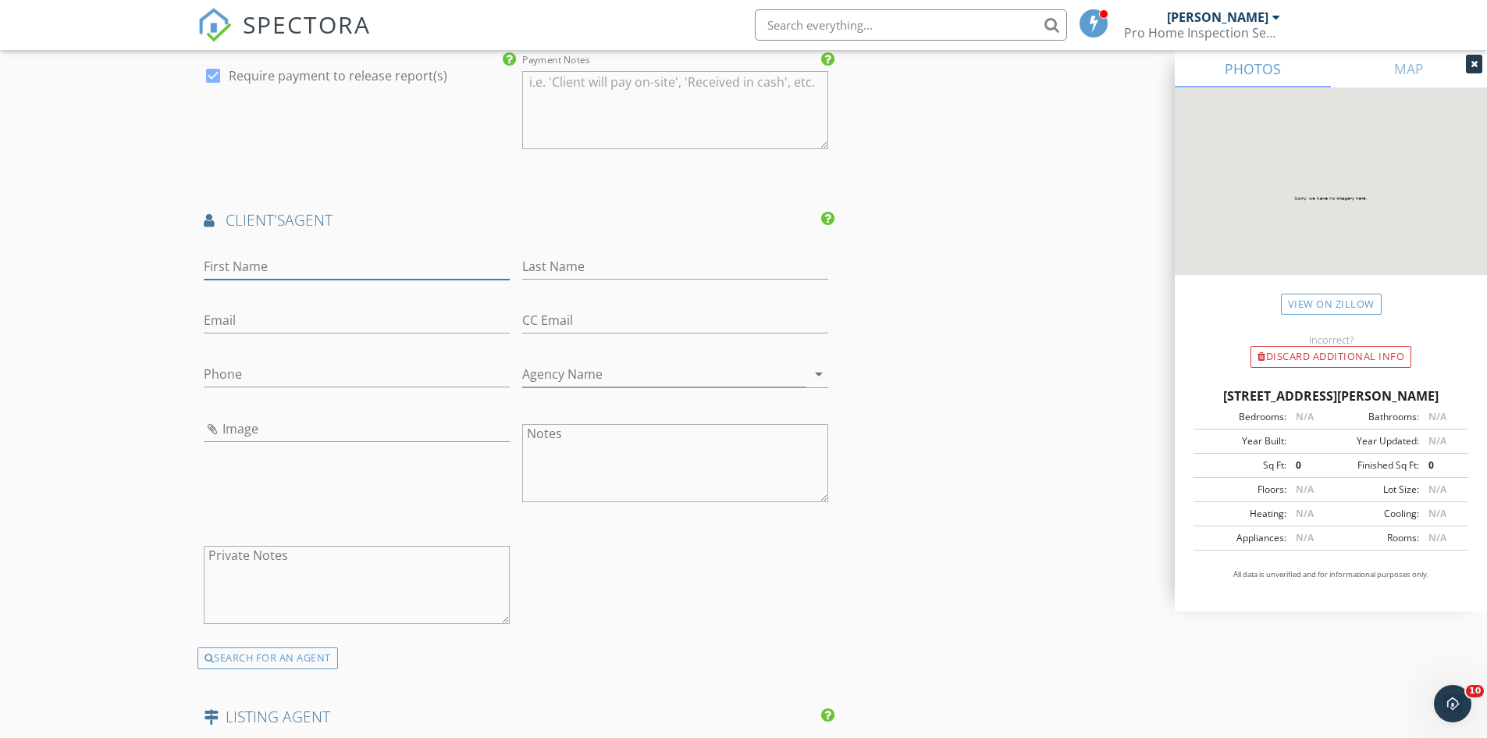
drag, startPoint x: 248, startPoint y: 242, endPoint x: 239, endPoint y: 244, distance: 9.5
click at [248, 254] on input "First Name" at bounding box center [357, 267] width 306 height 26
type input "[PERSON_NAME]"
click at [218, 308] on input "Email" at bounding box center [357, 321] width 306 height 26
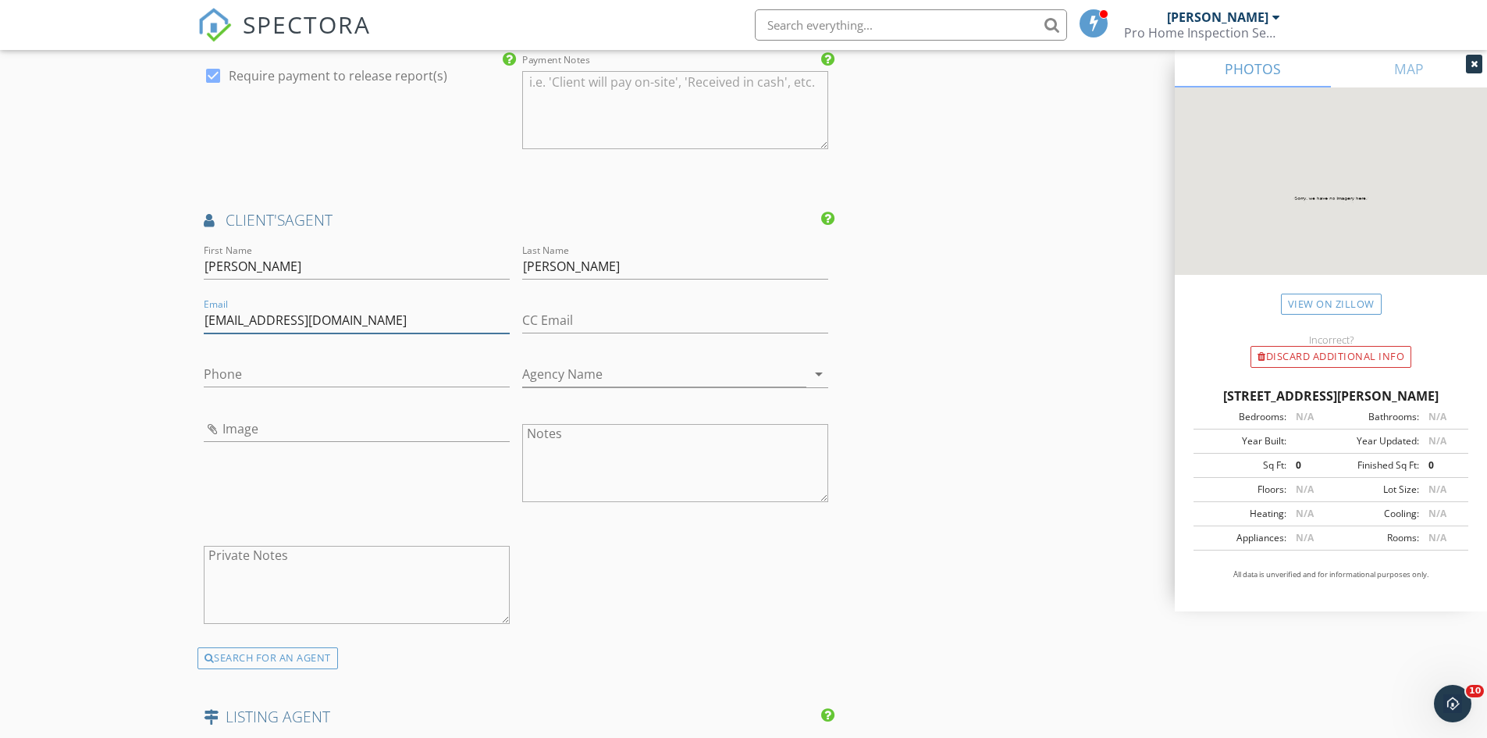
type input "[EMAIL_ADDRESS][DOMAIN_NAME]"
drag, startPoint x: 224, startPoint y: 344, endPoint x: 192, endPoint y: 351, distance: 32.9
click at [224, 361] on input "Phone" at bounding box center [357, 374] width 306 height 26
type input "[PHONE_NUMBER]"
click at [583, 361] on input "Agency Name" at bounding box center [664, 374] width 284 height 26
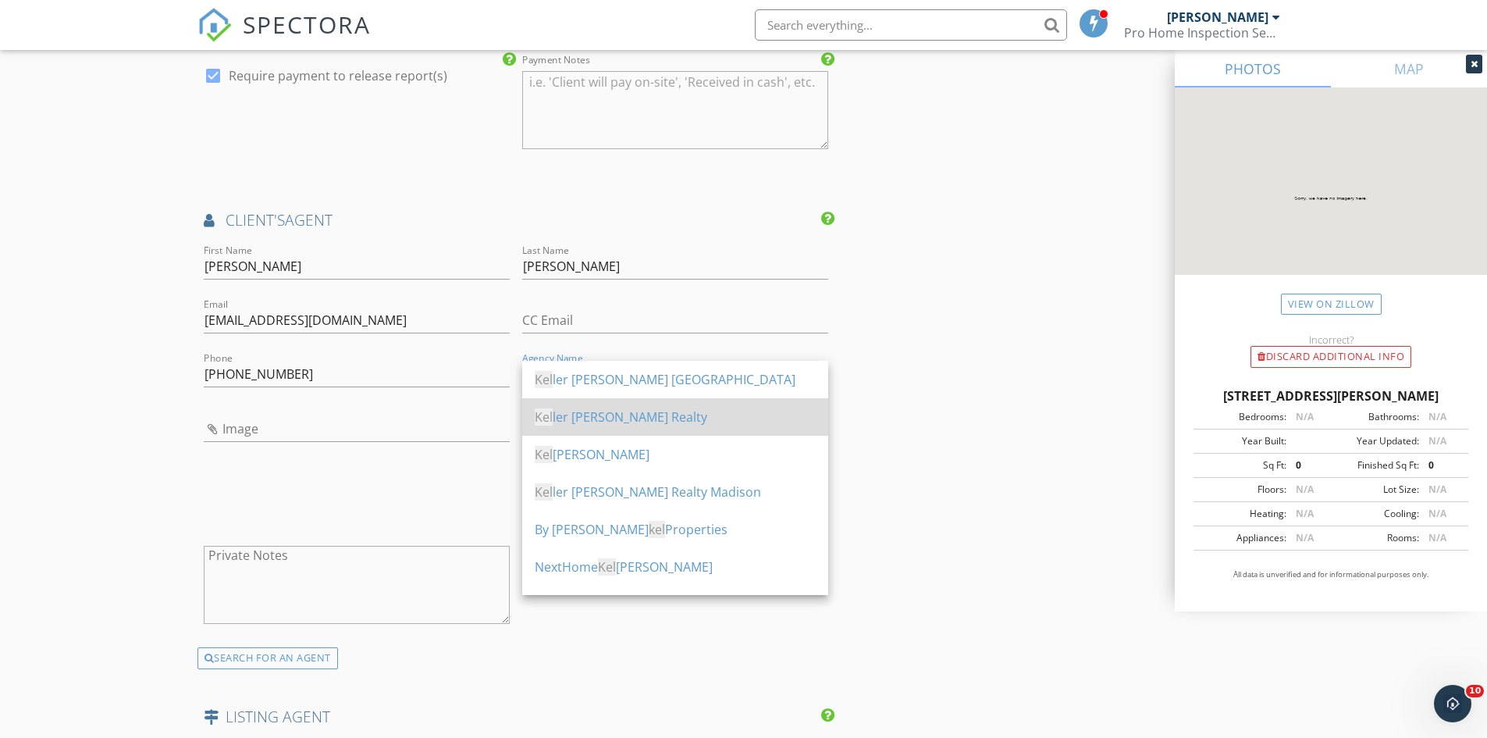
click at [591, 420] on div "Kel ler Williams Realty" at bounding box center [675, 417] width 281 height 19
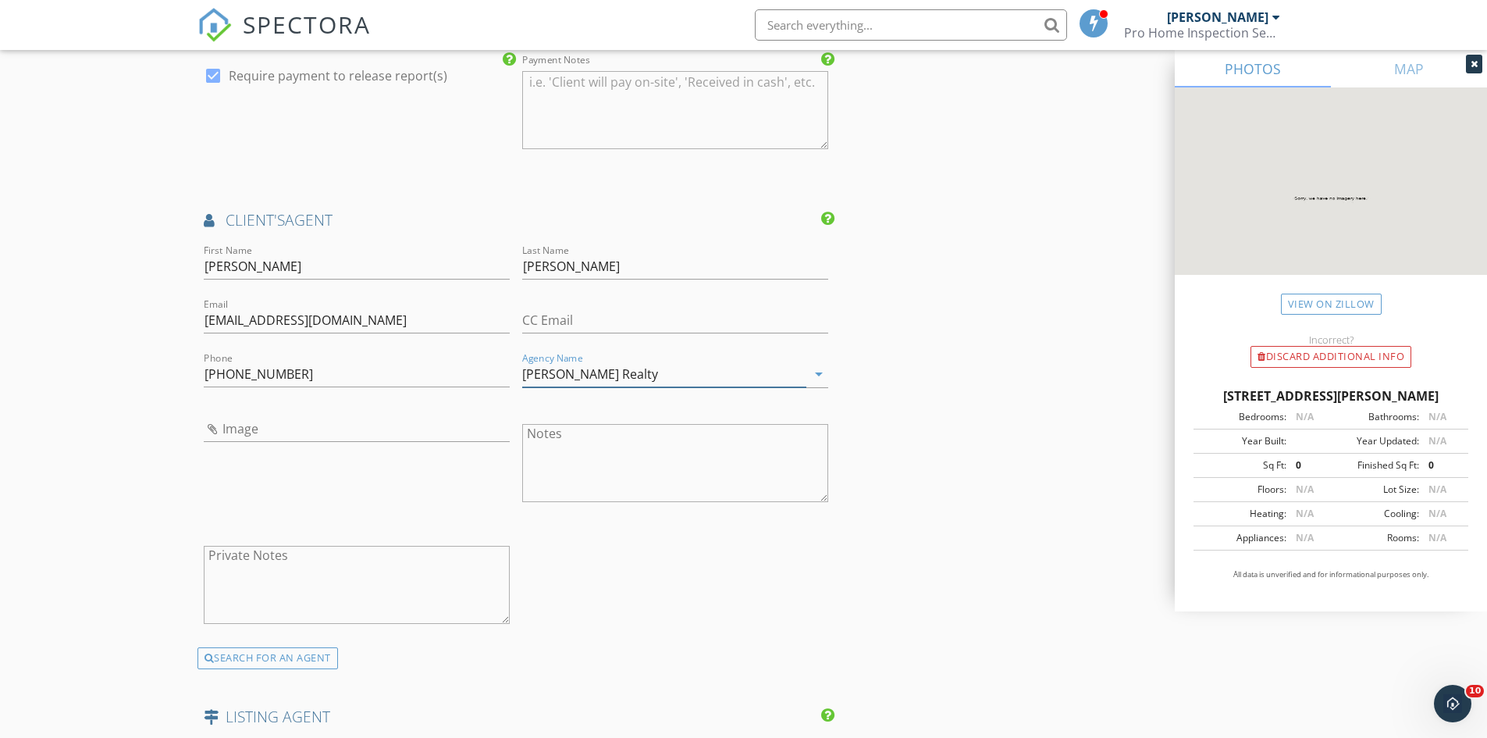
type input "[PERSON_NAME] Realty"
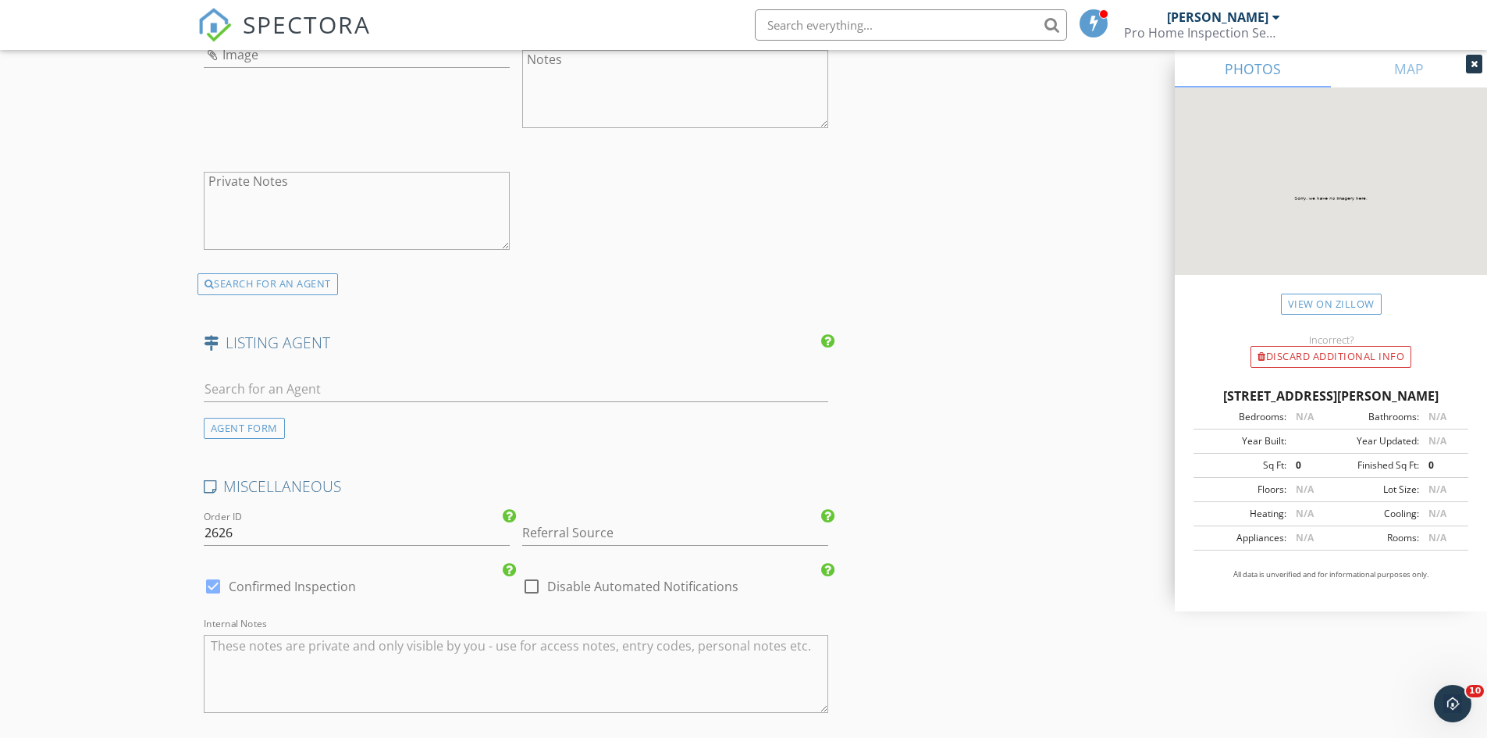
scroll to position [2342, 0]
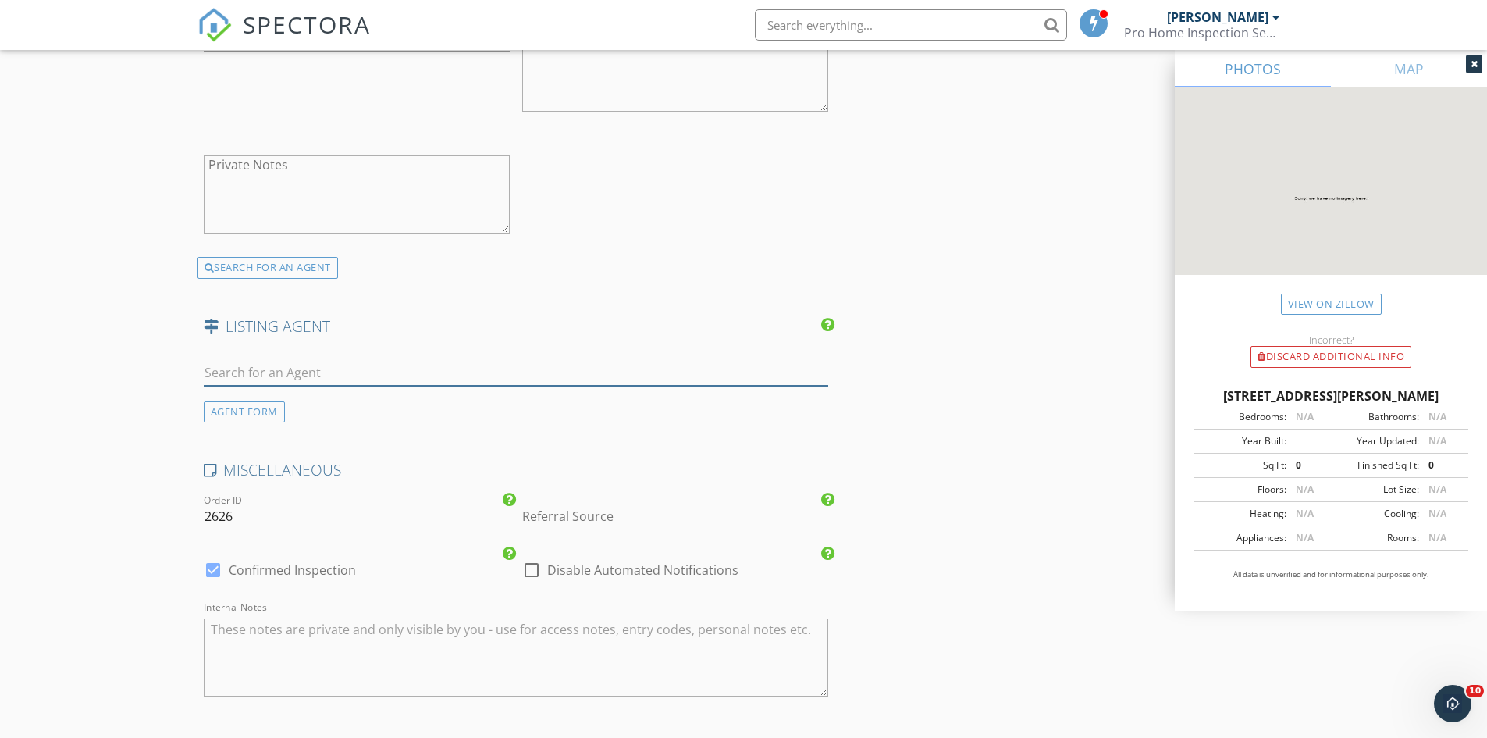
drag, startPoint x: 231, startPoint y: 349, endPoint x: 171, endPoint y: 370, distance: 63.7
click at [231, 360] on input "text" at bounding box center [516, 373] width 625 height 26
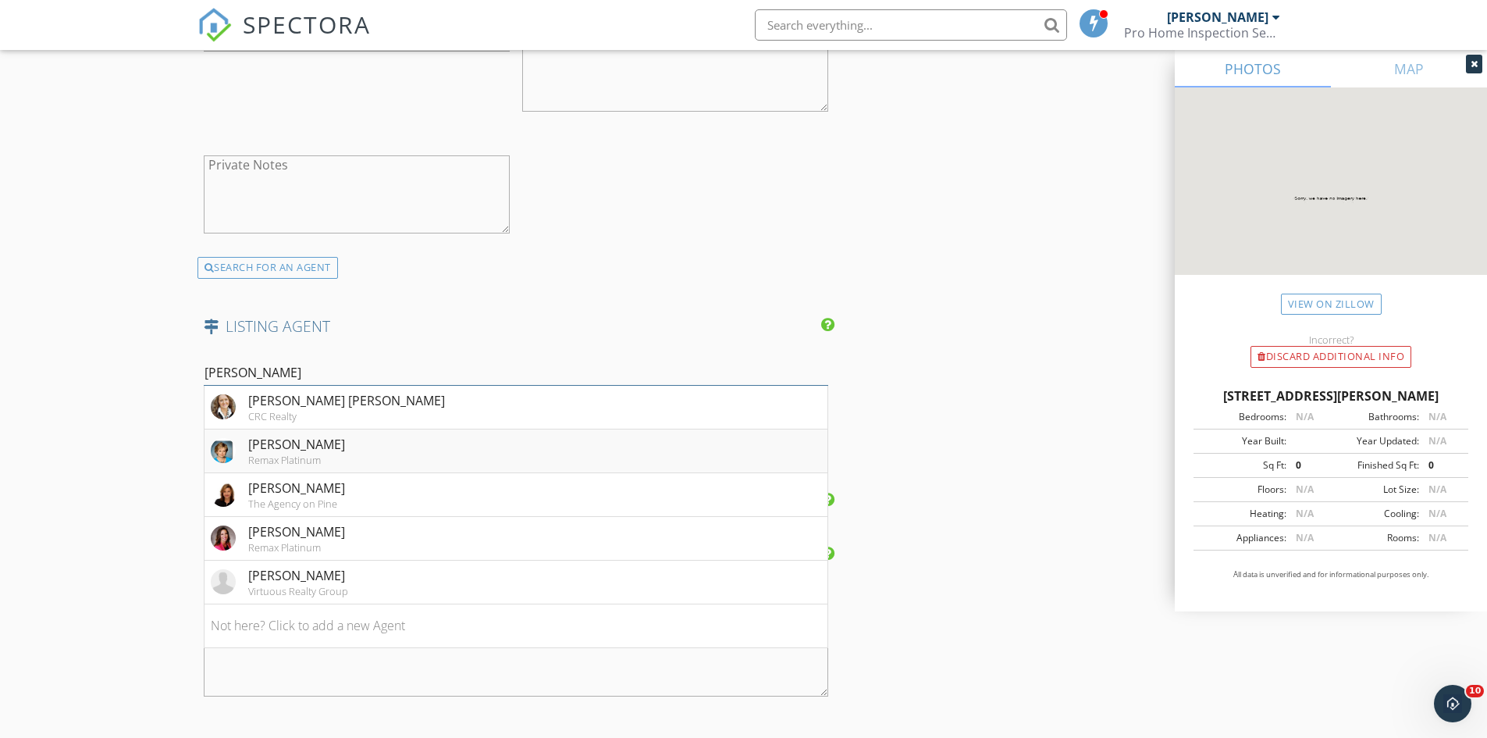
type input "Pam"
click at [265, 435] on div "[PERSON_NAME]" at bounding box center [296, 444] width 97 height 19
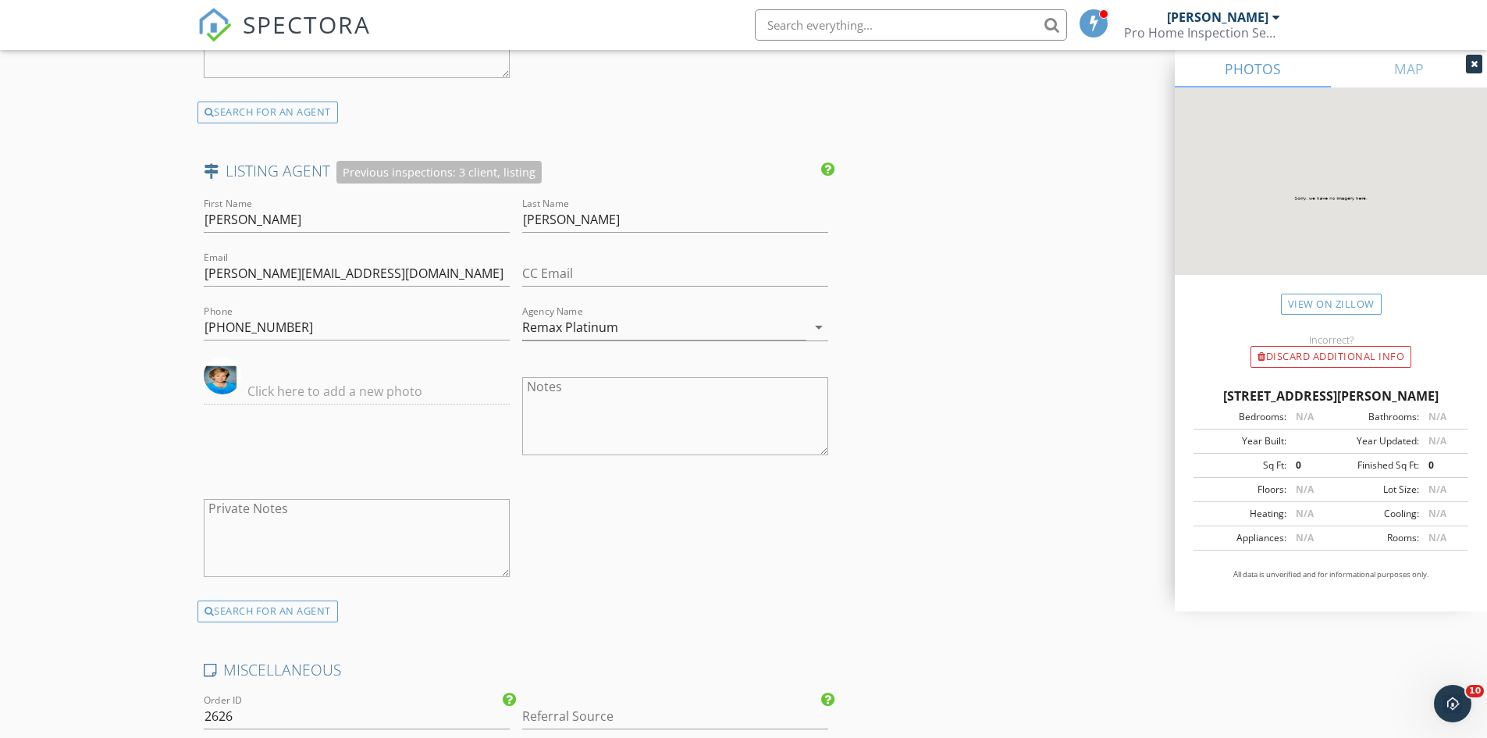
scroll to position [2498, 0]
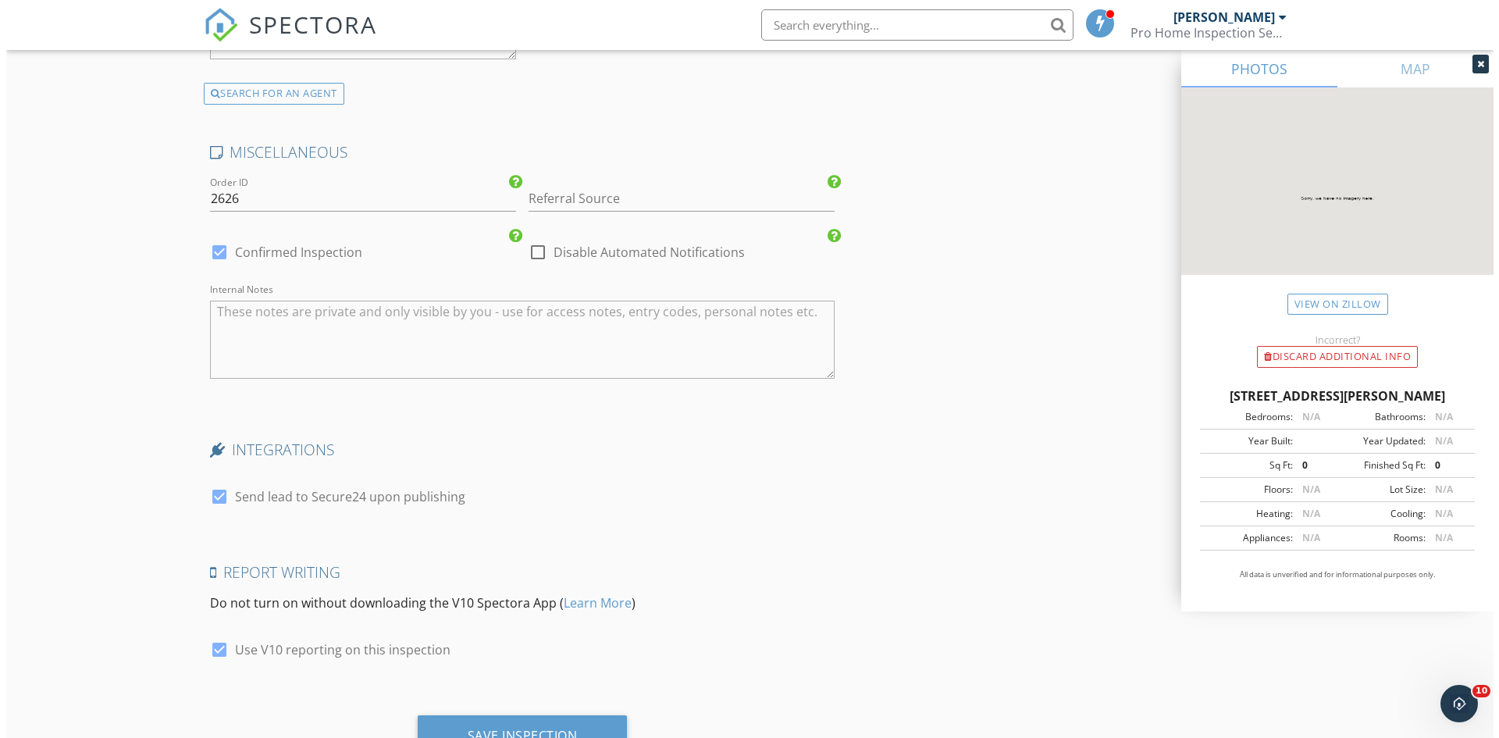
scroll to position [3056, 0]
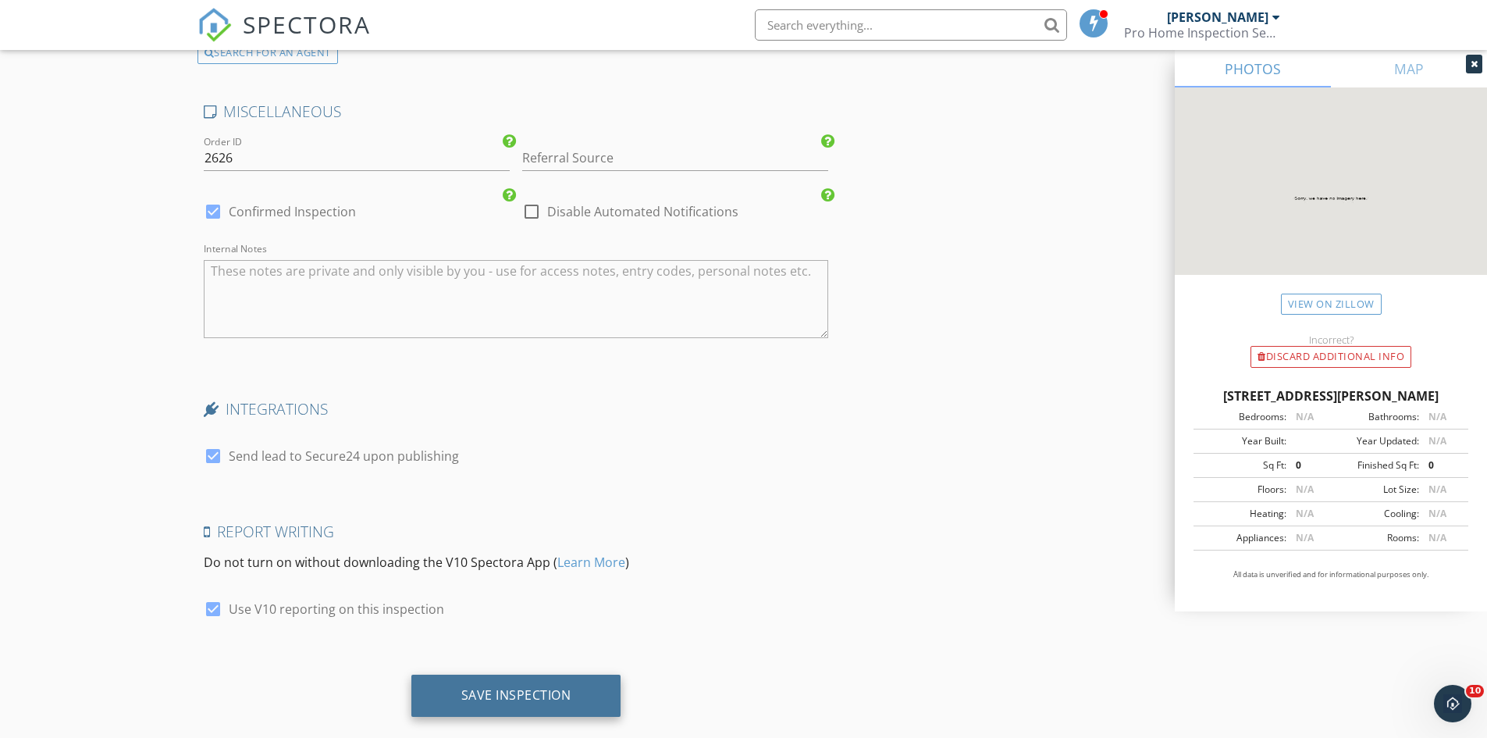
click at [442, 675] on div "Save Inspection" at bounding box center [516, 696] width 210 height 42
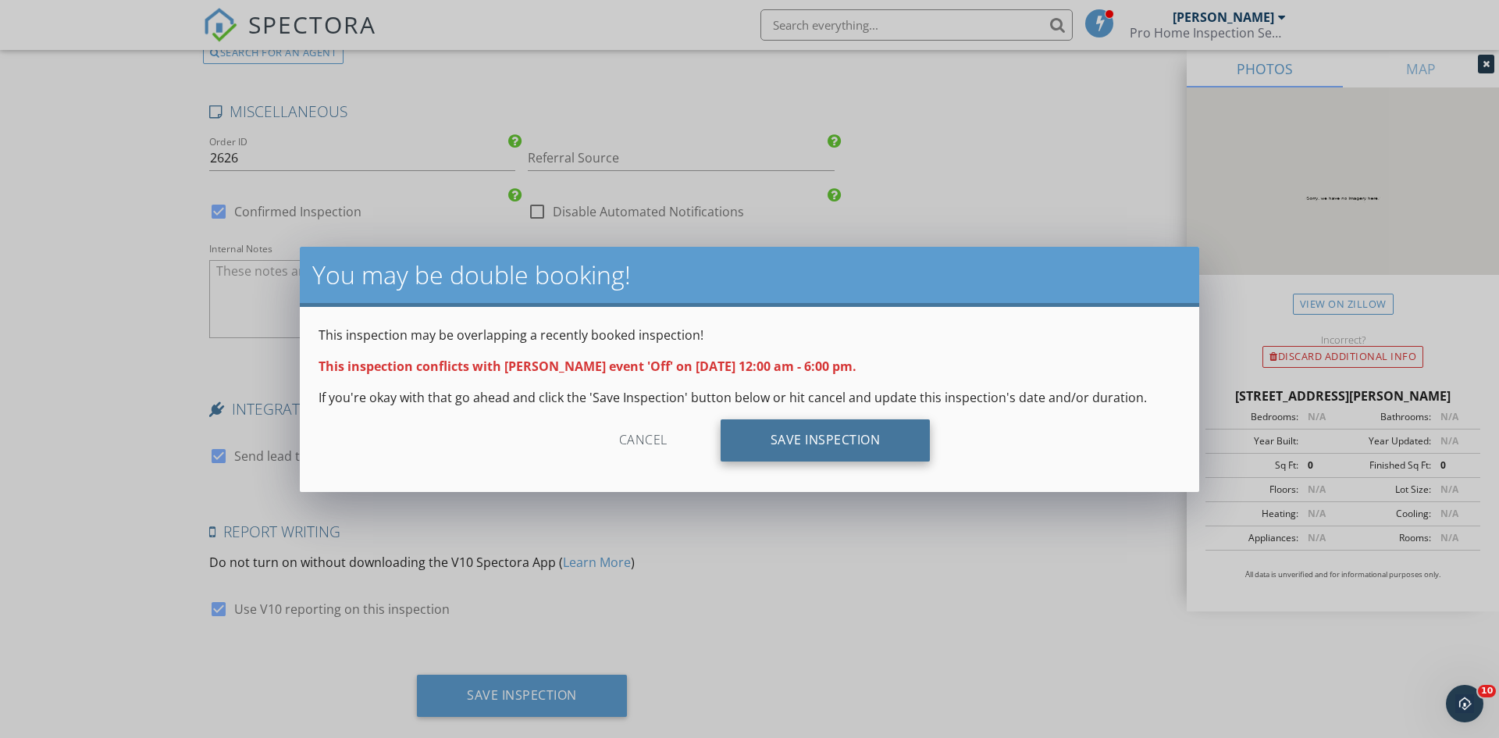
click at [786, 436] on div "Save Inspection" at bounding box center [826, 440] width 210 height 42
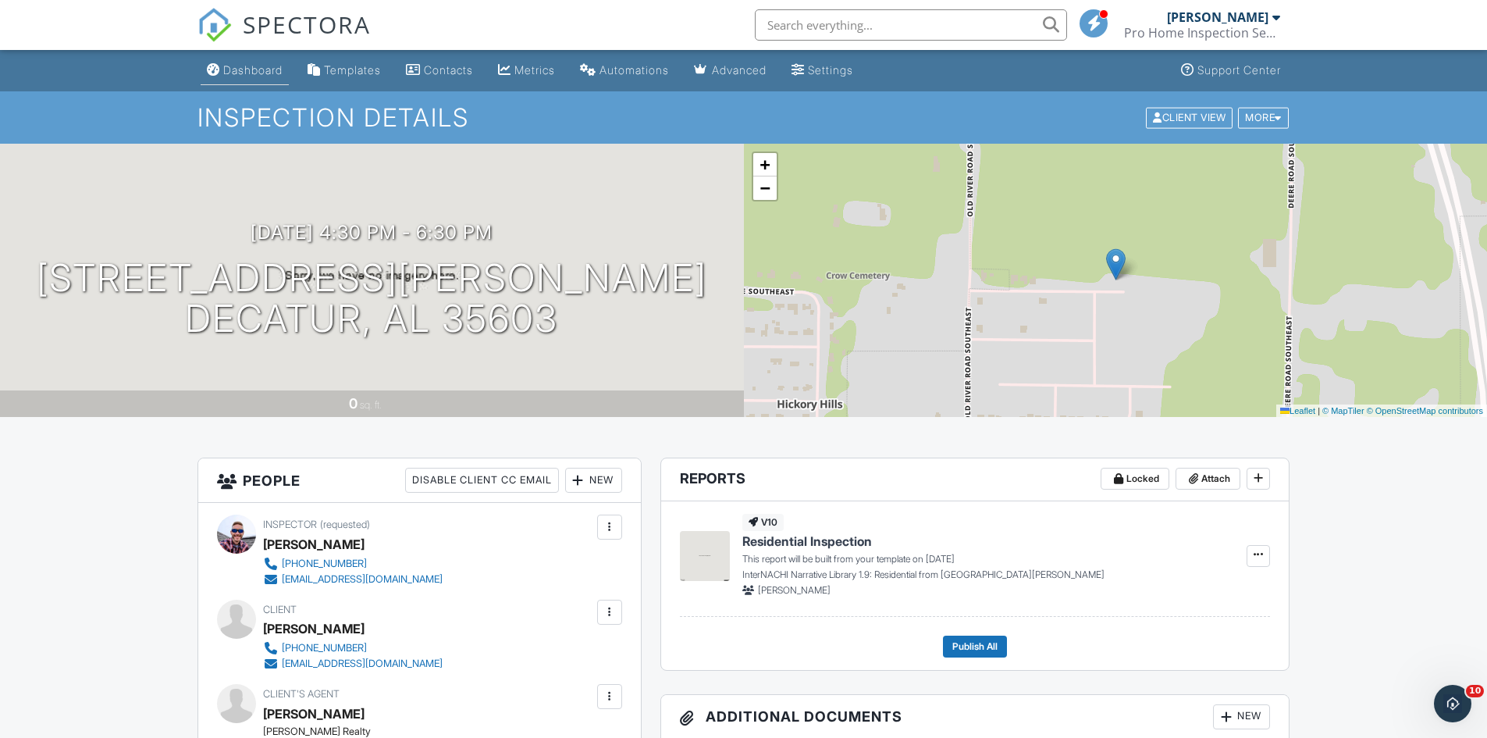
click at [258, 66] on div "Dashboard" at bounding box center [252, 69] width 59 height 13
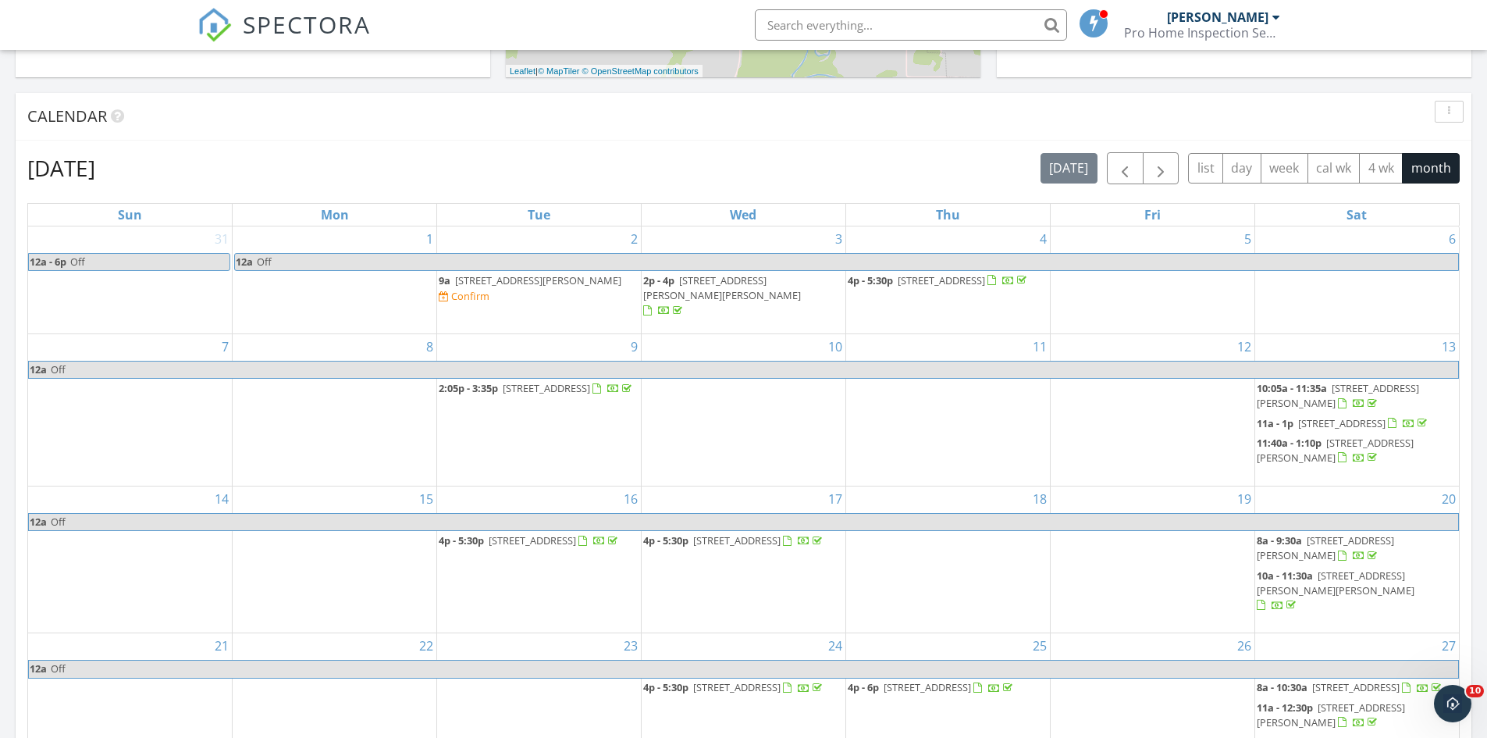
scroll to position [546, 0]
